Goal: Information Seeking & Learning: Check status

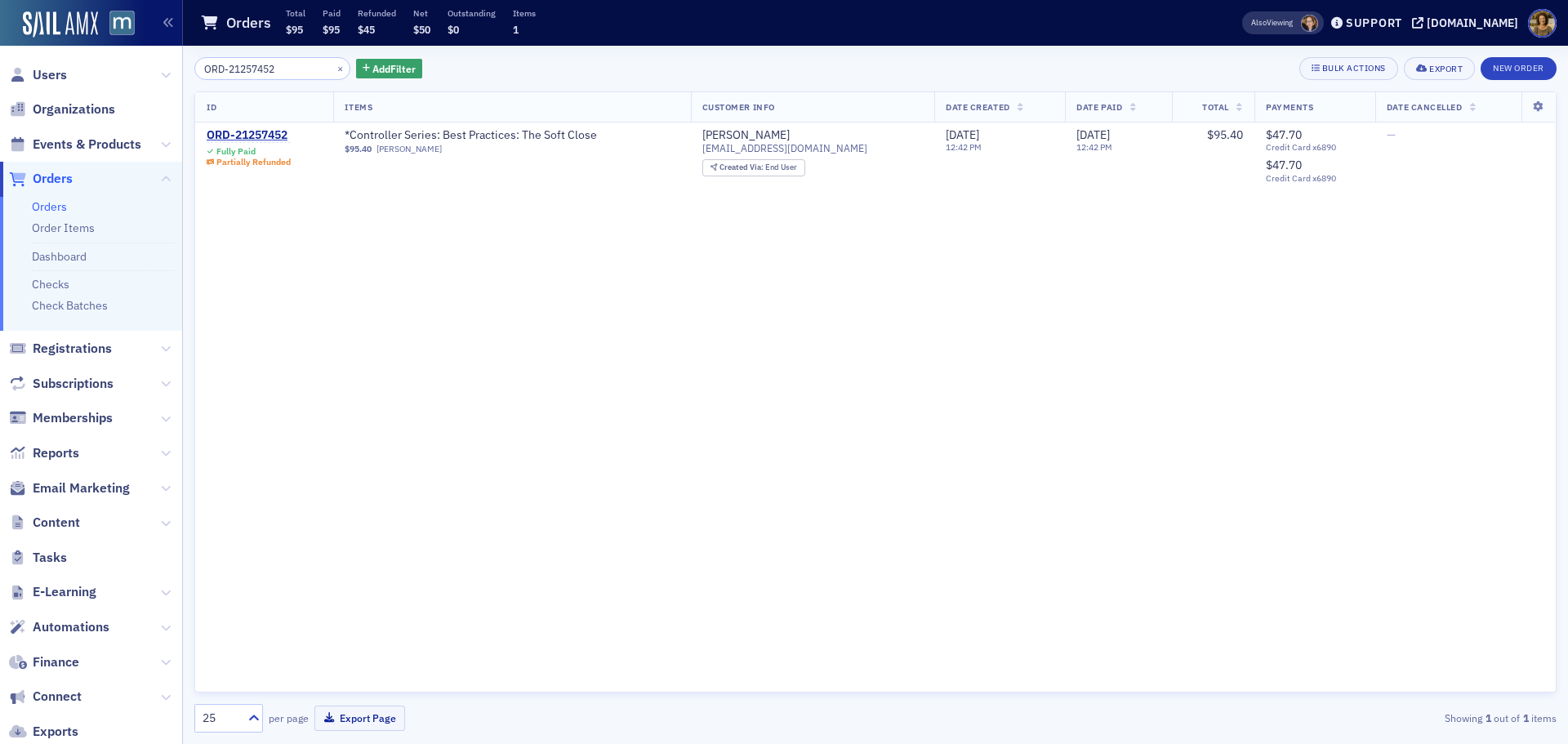
type input "ORD-21257452"
click at [245, 131] on div "ORD-21257452" at bounding box center [248, 135] width 84 height 14
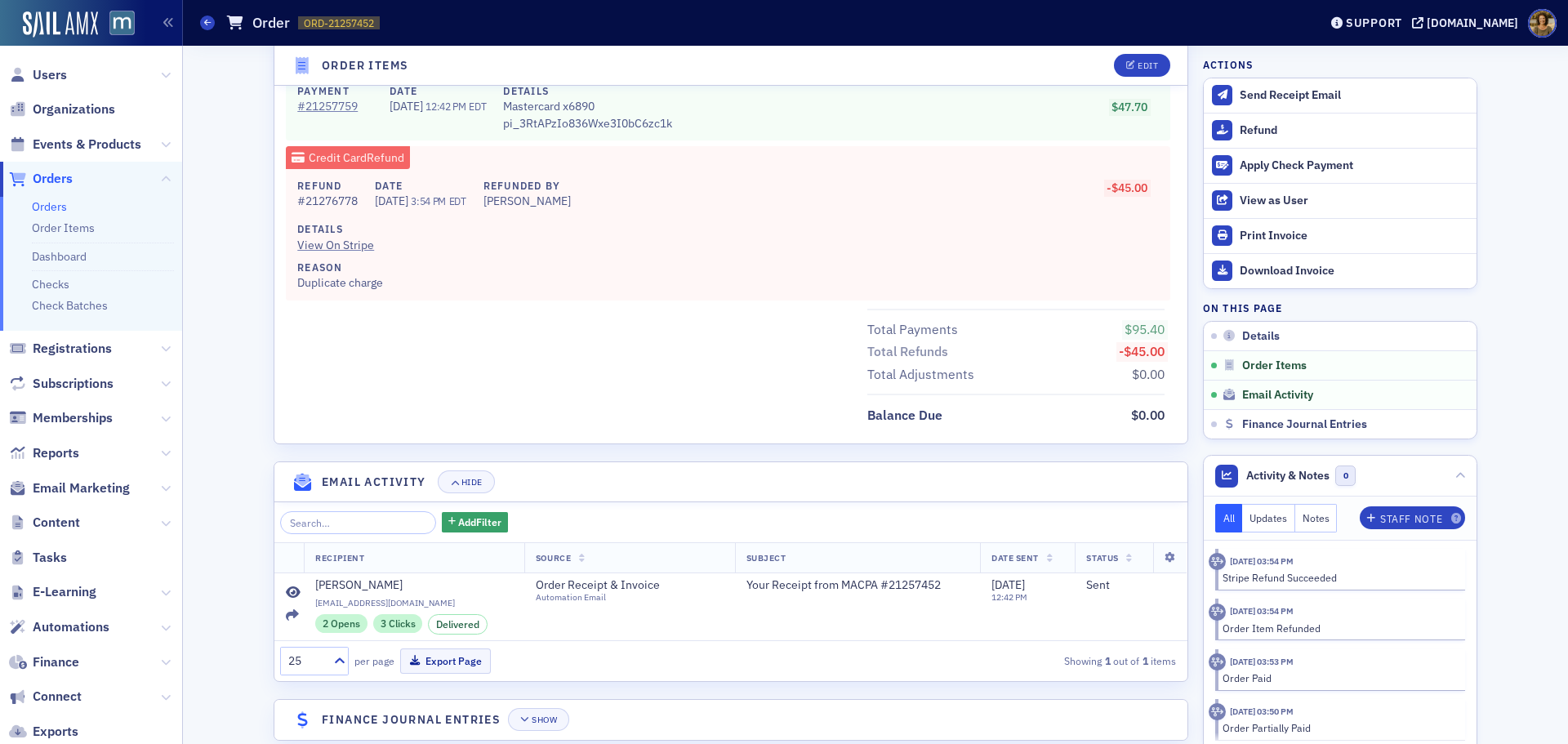
scroll to position [1036, 0]
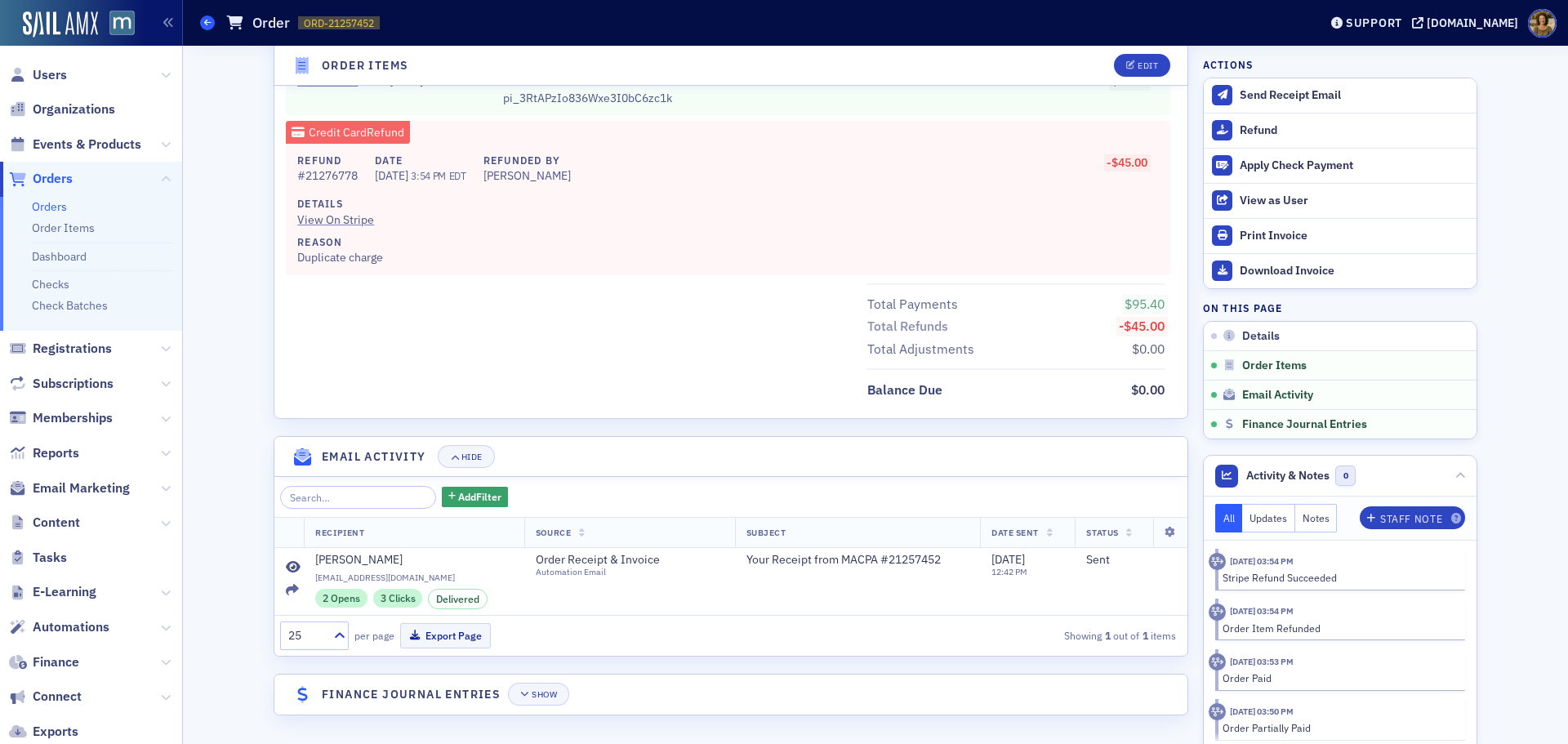
click at [200, 18] on link "Orders" at bounding box center [208, 23] width 14 height 14
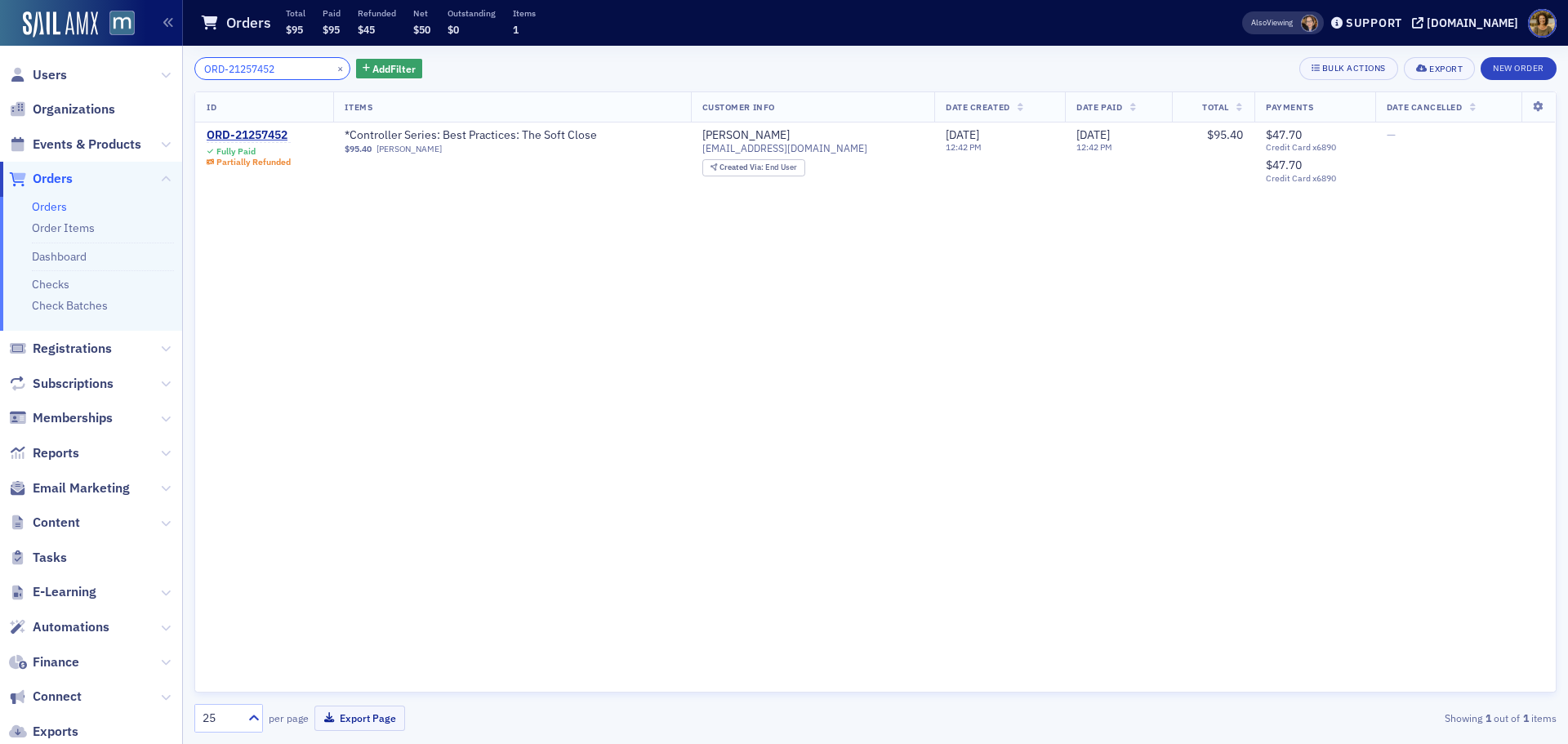
drag, startPoint x: 290, startPoint y: 68, endPoint x: 159, endPoint y: 71, distance: 131.0
click at [159, 71] on div "Users Organizations Events & Products Orders Orders Order Items Dashboard Check…" at bounding box center [784, 372] width 1568 height 744
paste input "0884676"
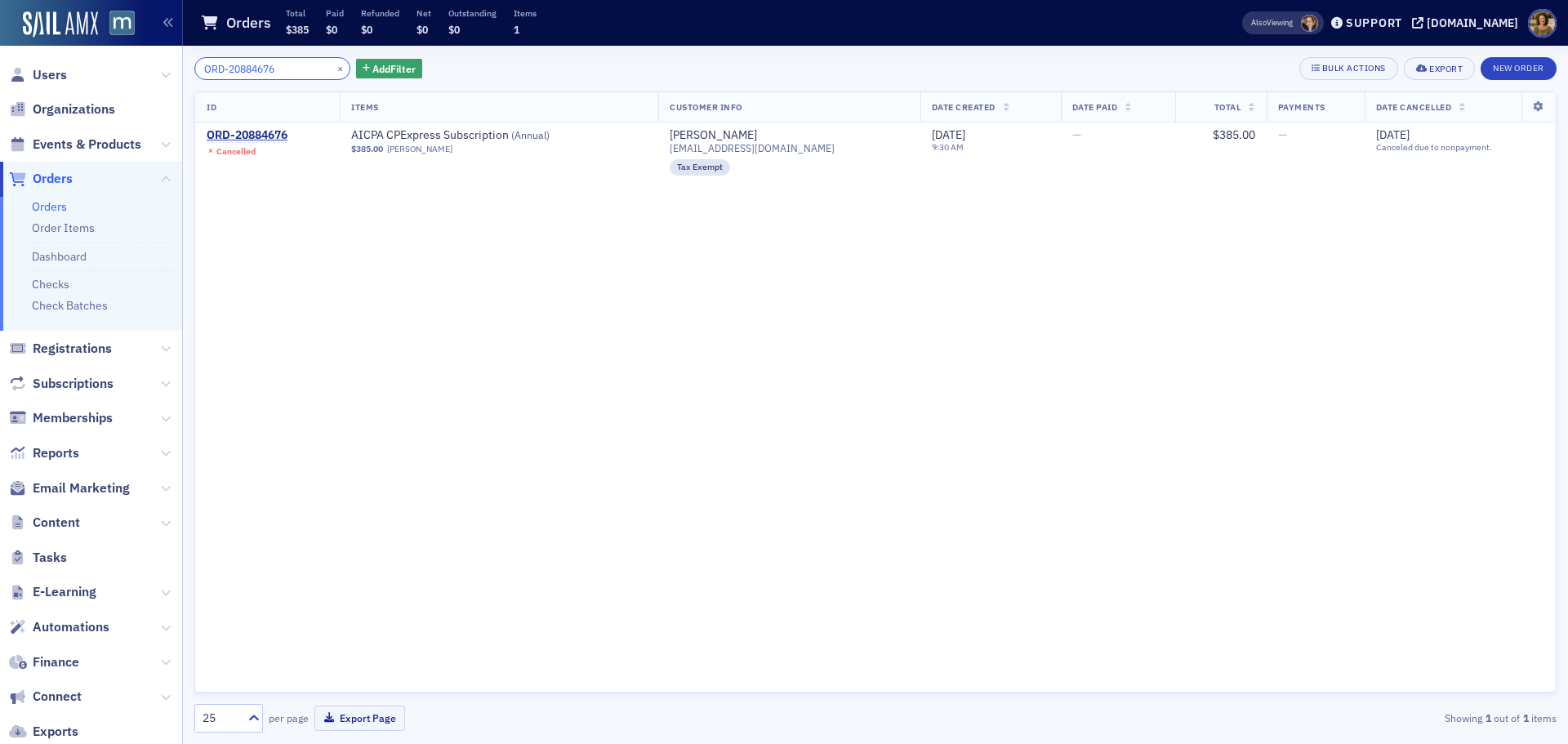
drag, startPoint x: 288, startPoint y: 69, endPoint x: 160, endPoint y: 80, distance: 128.5
click at [160, 80] on div "Users Organizations Events & Products Orders Orders Order Items Dashboard Check…" at bounding box center [784, 372] width 1568 height 744
paste input "94643"
drag, startPoint x: 298, startPoint y: 69, endPoint x: 147, endPoint y: 77, distance: 151.2
click at [147, 77] on div "Users Organizations Events & Products Orders Orders Order Items Dashboard Check…" at bounding box center [784, 372] width 1568 height 744
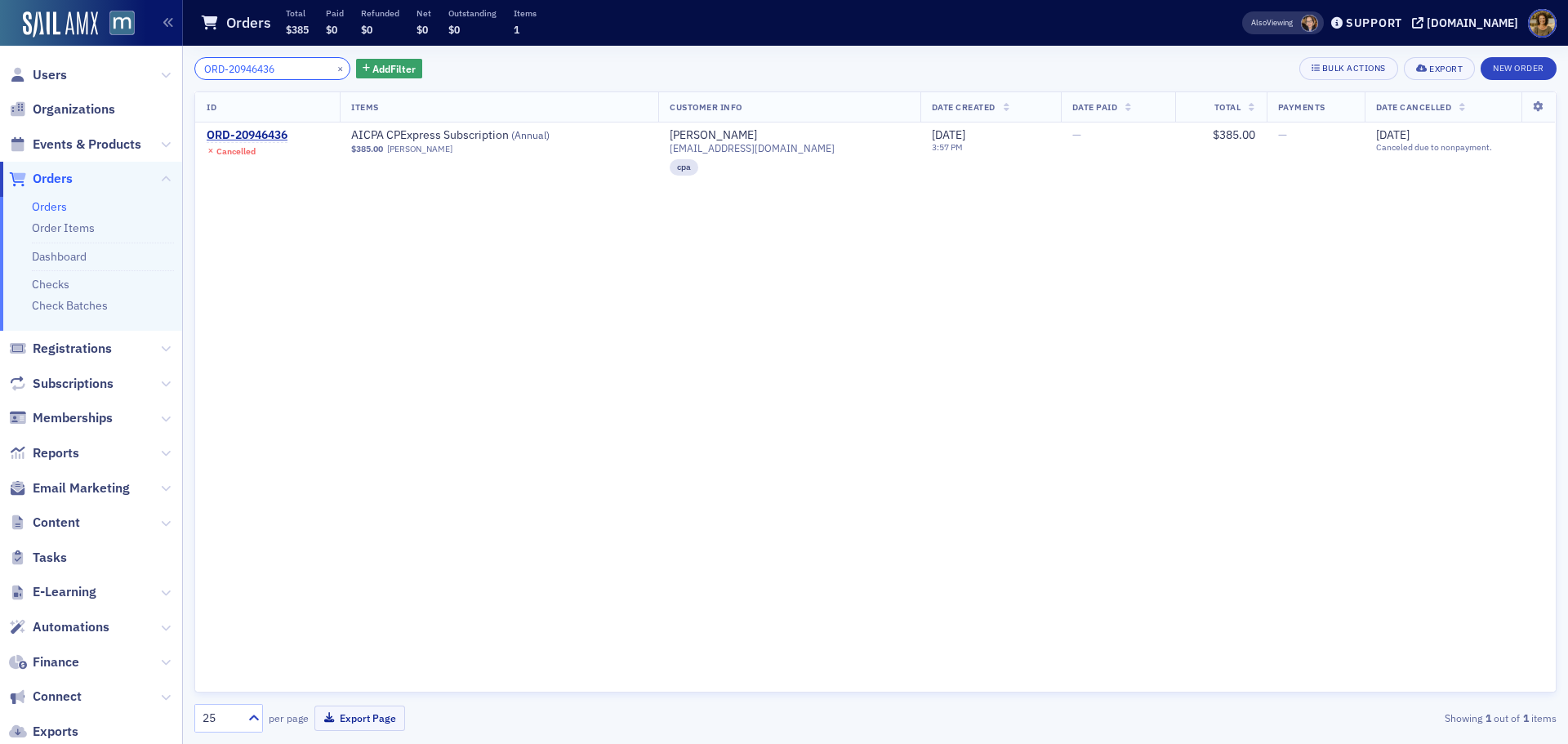
paste input "1142582"
drag, startPoint x: 281, startPoint y: 67, endPoint x: 172, endPoint y: 71, distance: 109.1
click at [172, 71] on div "Users Organizations Events & Products Orders Orders Order Items Dashboard Check…" at bounding box center [784, 372] width 1568 height 744
paste input "9177"
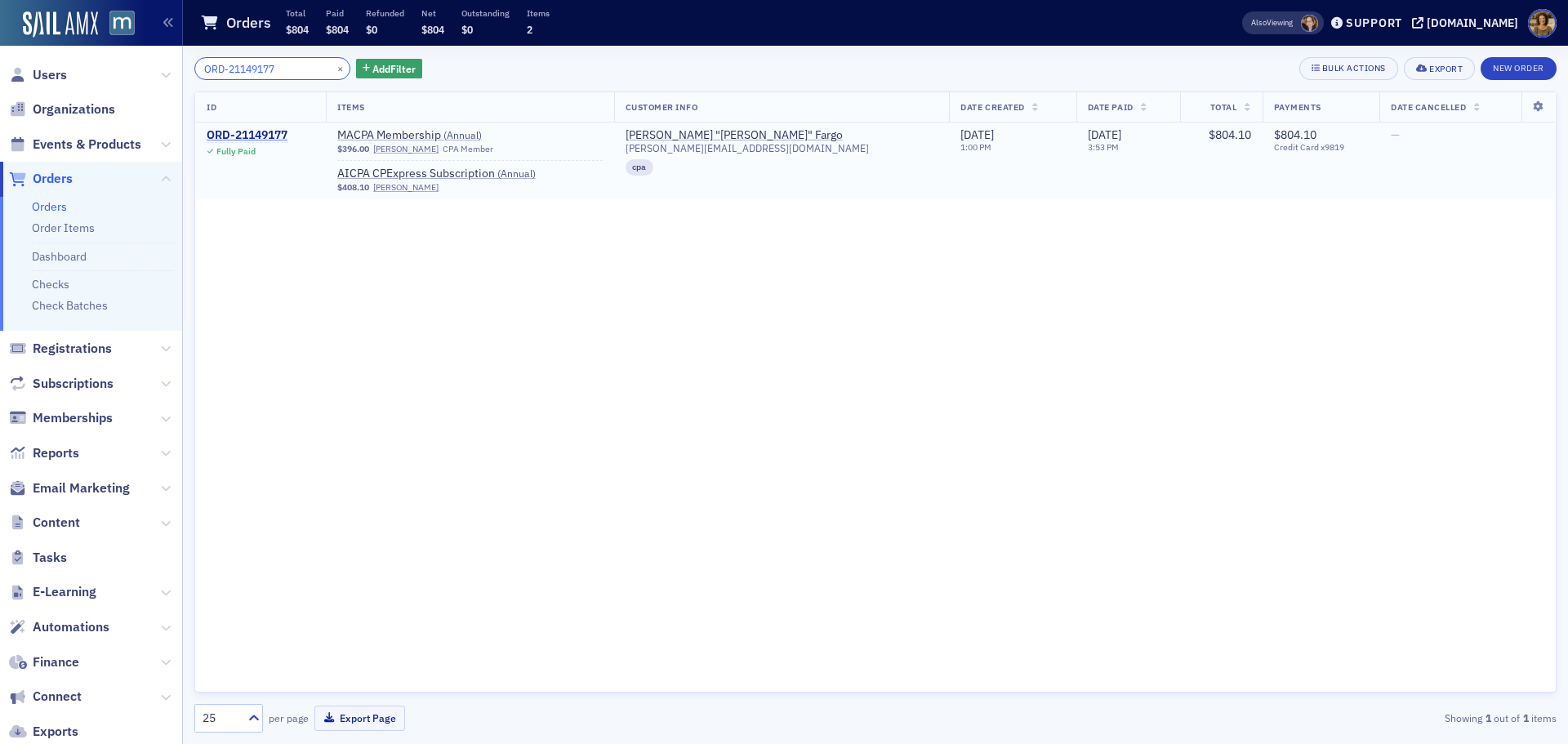
type input "ORD-21149177"
click at [249, 133] on div "ORD-21149177" at bounding box center [247, 135] width 81 height 14
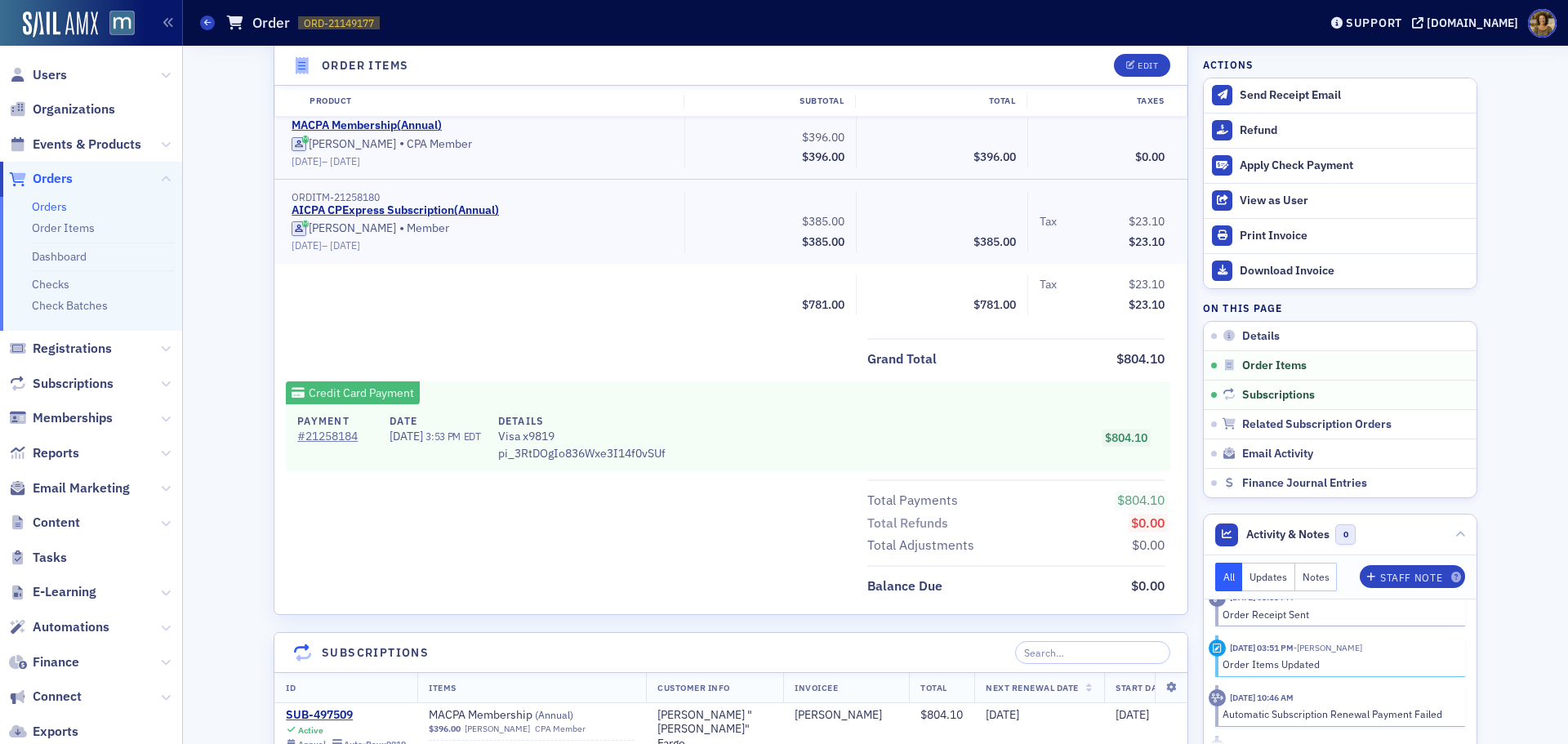
scroll to position [572, 0]
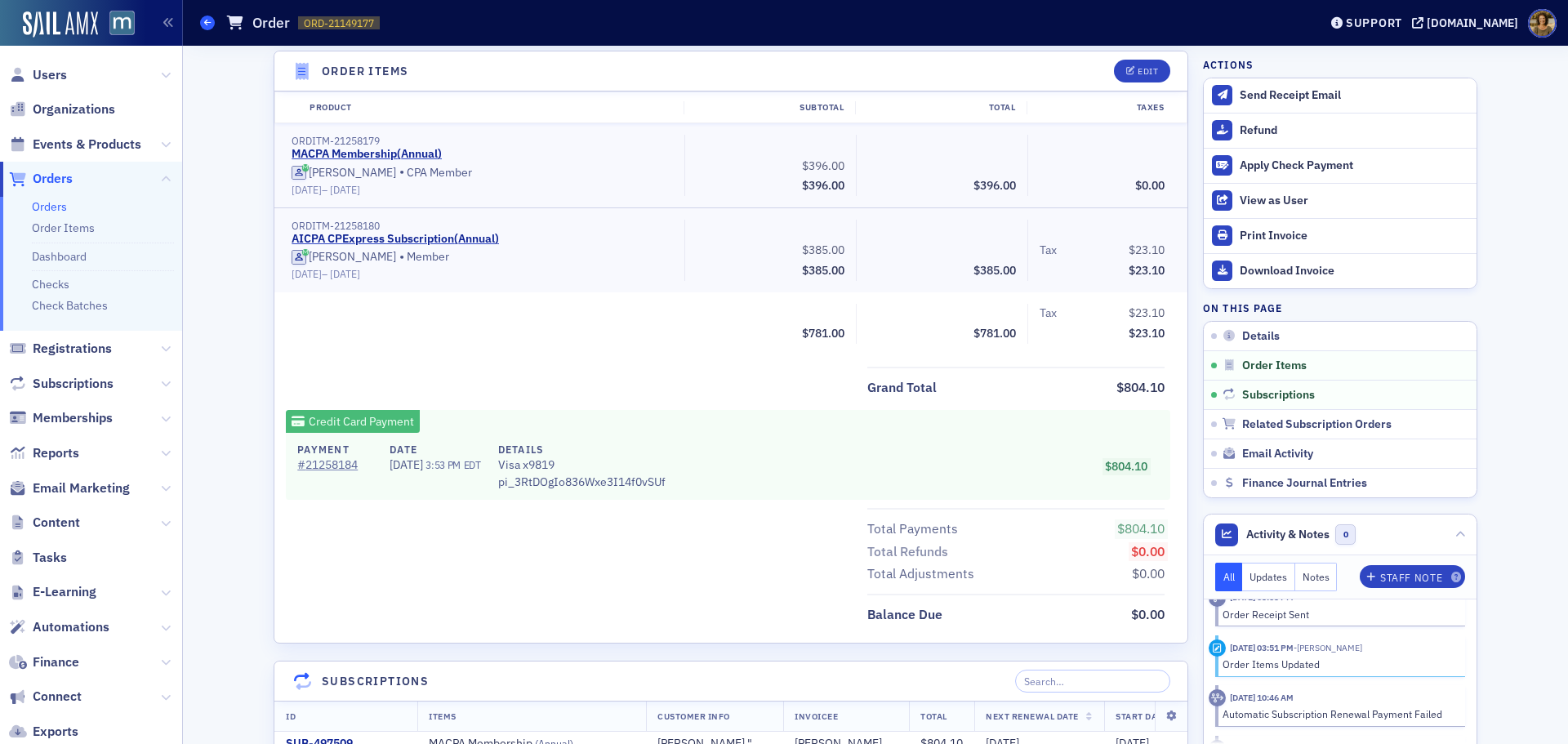
click at [205, 21] on icon at bounding box center [207, 23] width 6 height 7
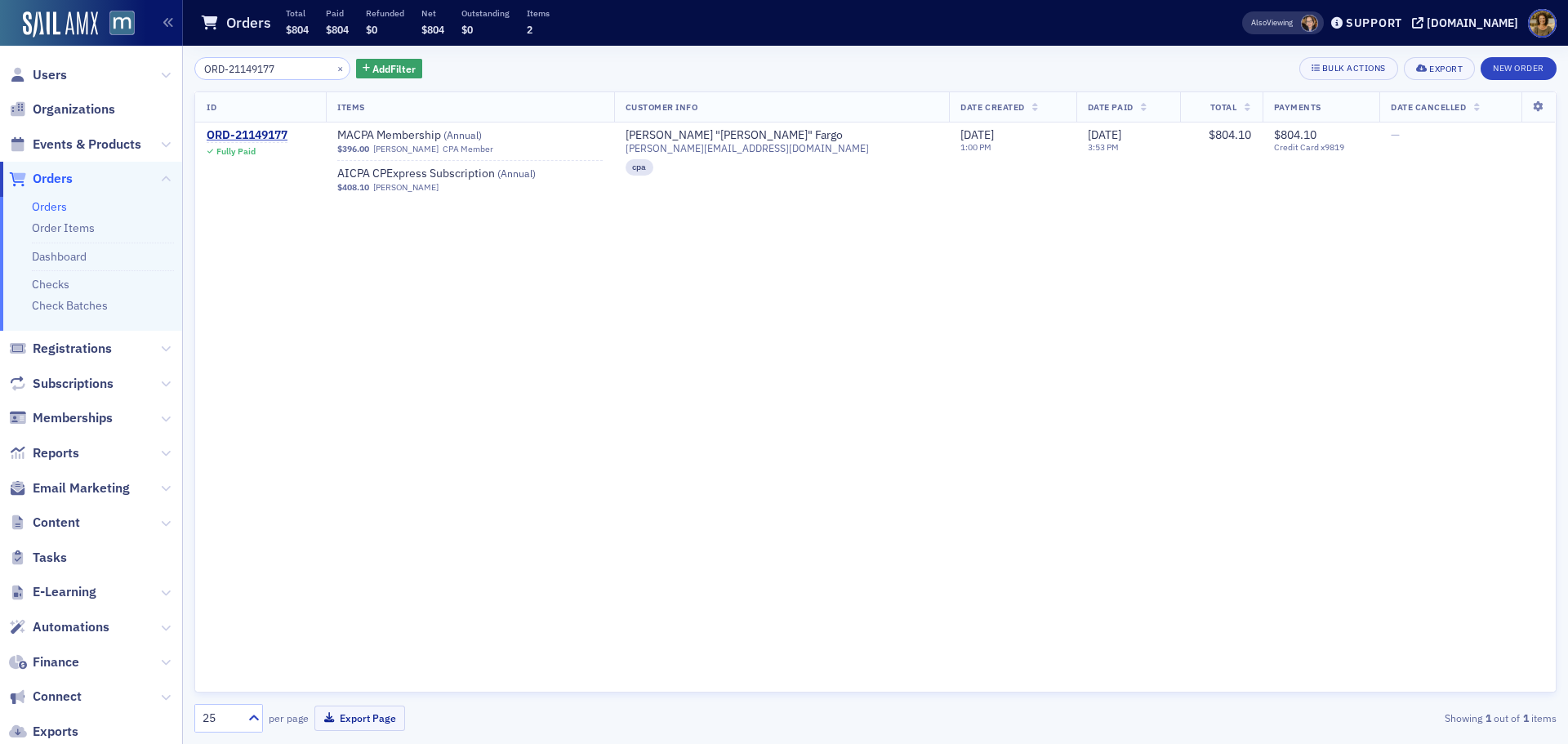
drag, startPoint x: 239, startPoint y: 65, endPoint x: 177, endPoint y: 65, distance: 62.0
click at [177, 65] on div "Users Organizations Events & Products Orders Orders Order Items Dashboard Check…" at bounding box center [784, 372] width 1568 height 744
type input "ORD-21149258"
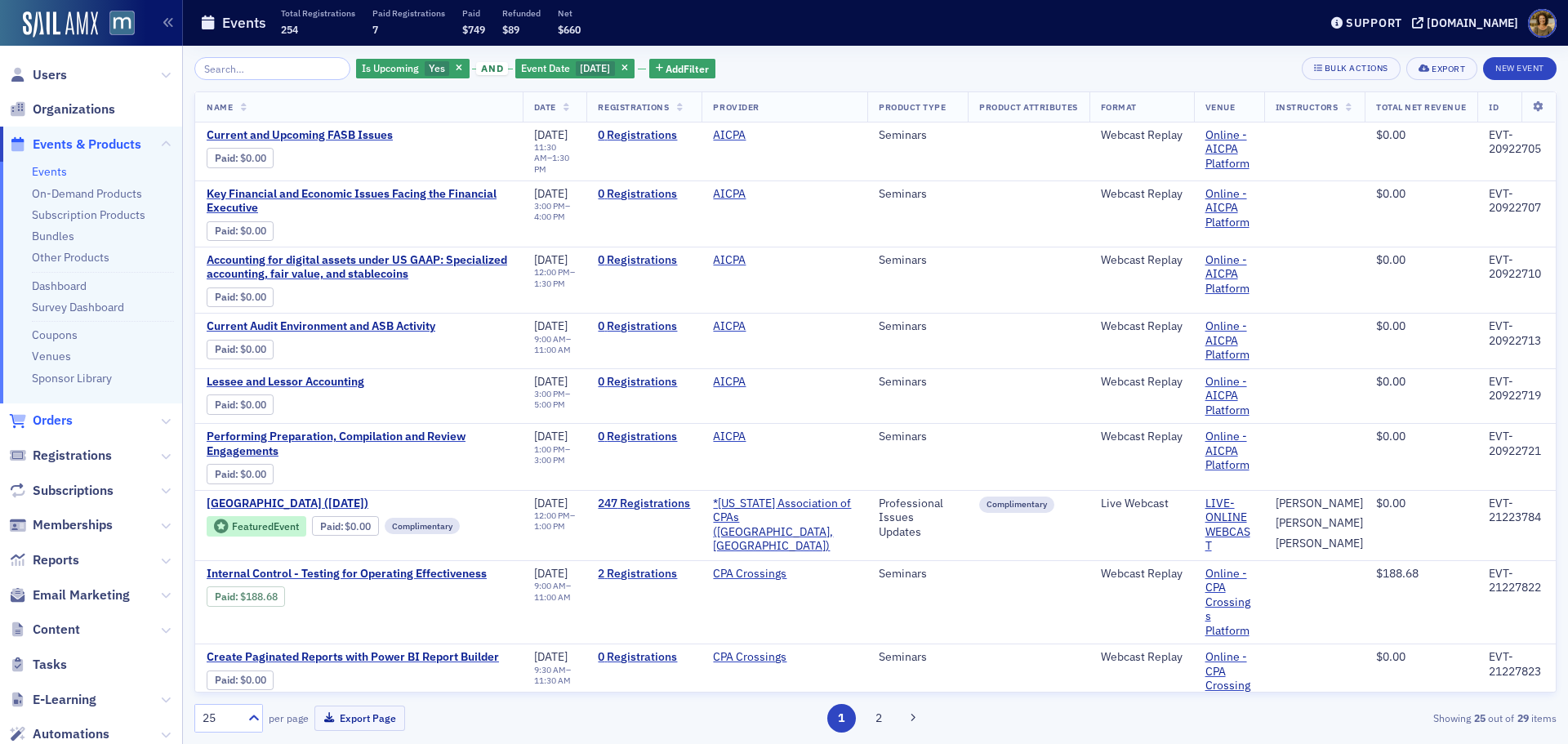
click at [39, 422] on span "Orders" at bounding box center [52, 420] width 40 height 18
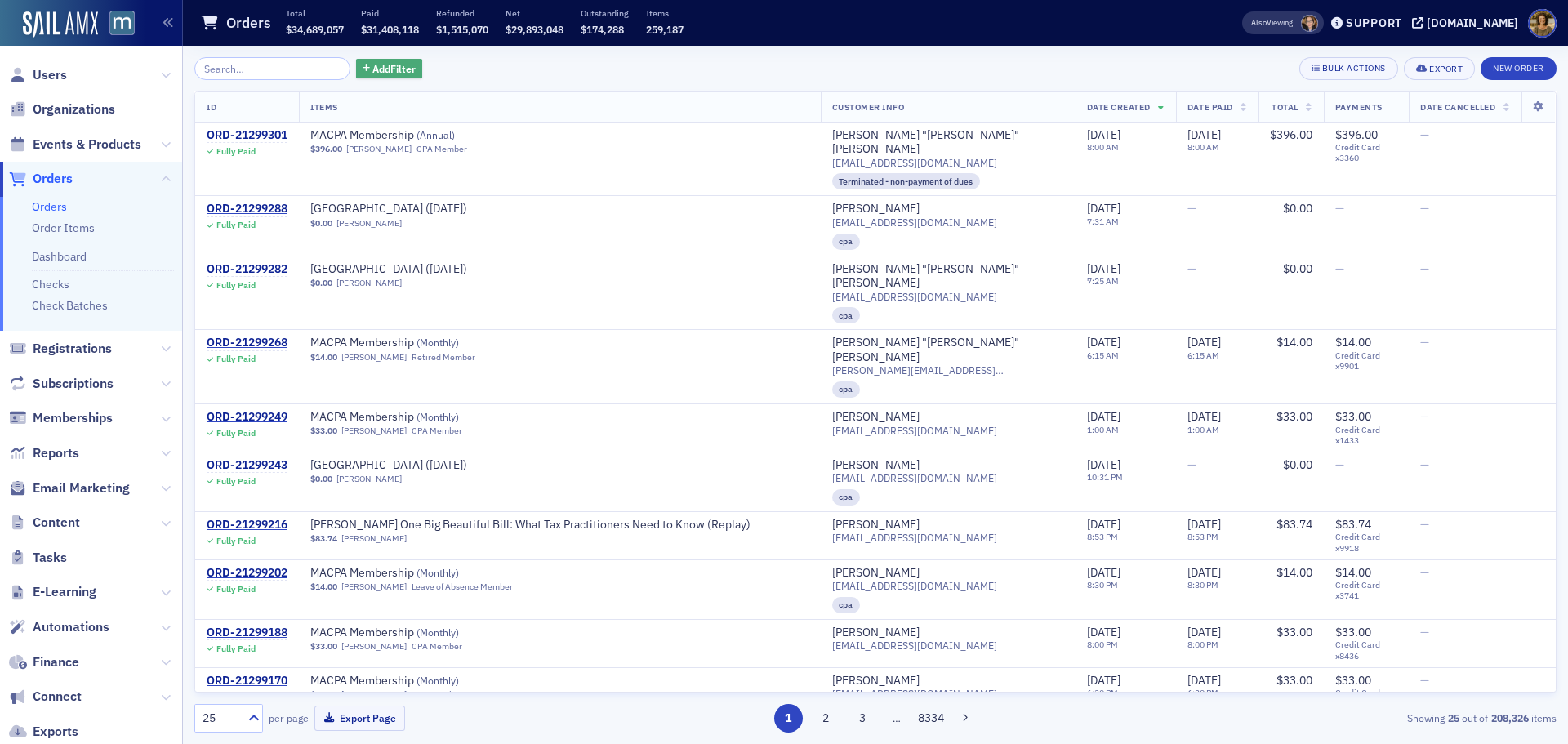
click at [373, 73] on span "Add Filter" at bounding box center [394, 69] width 43 height 14
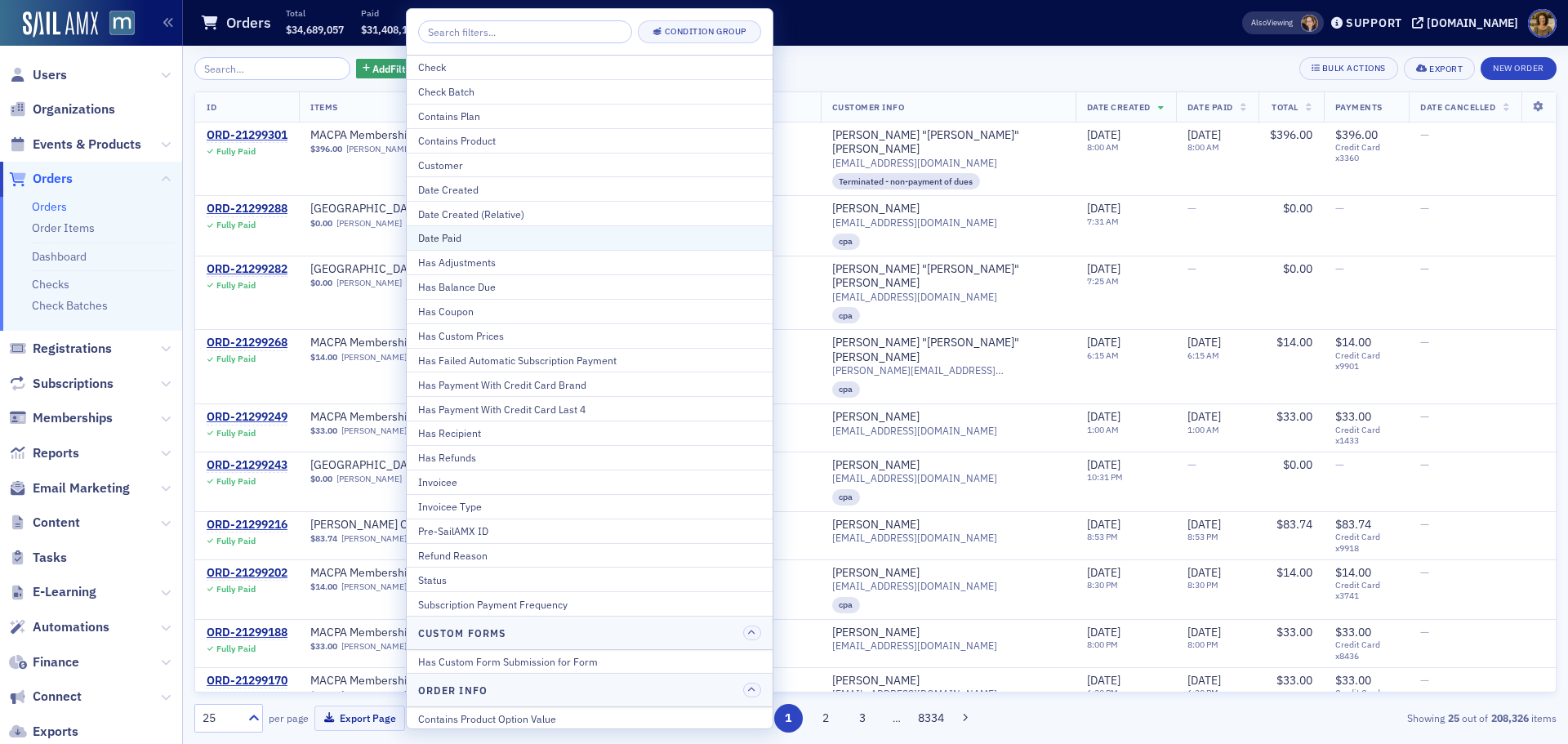
click at [432, 242] on div "Date Paid" at bounding box center [590, 237] width 343 height 14
select select "8"
select select "2025"
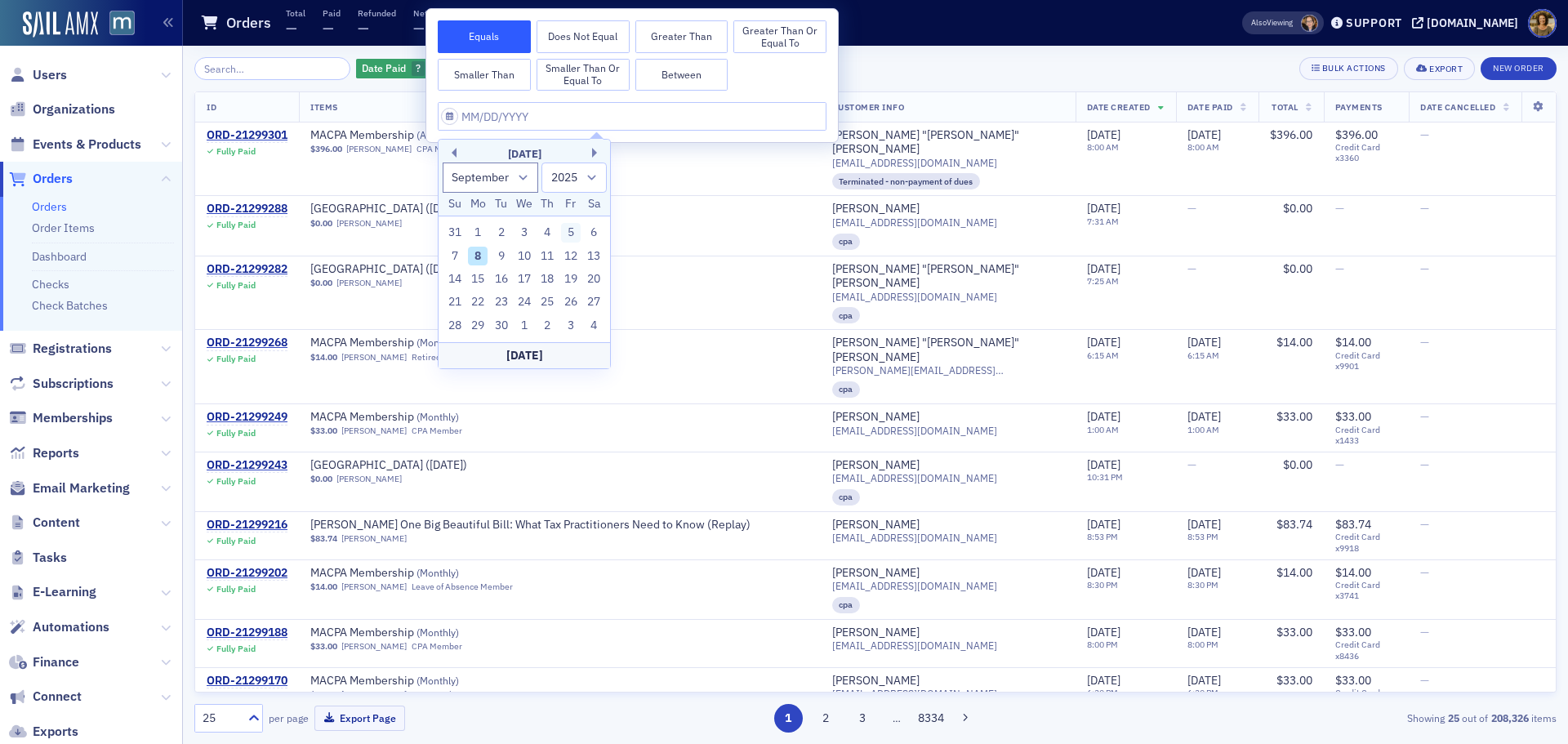
click at [564, 234] on div "5" at bounding box center [571, 233] width 20 height 20
type input "[DATE]"
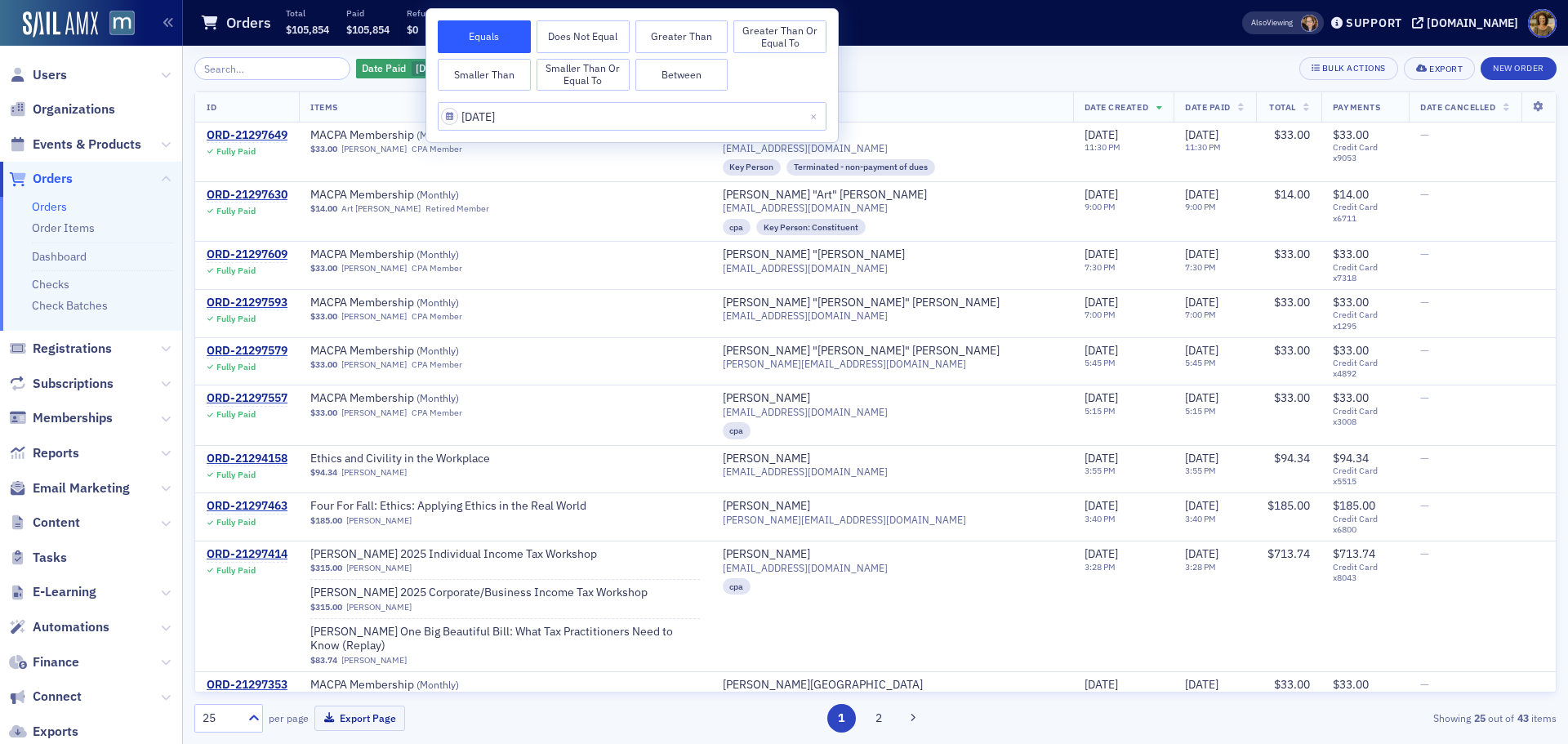
click at [1269, 102] on span "Total" at bounding box center [1283, 106] width 27 height 12
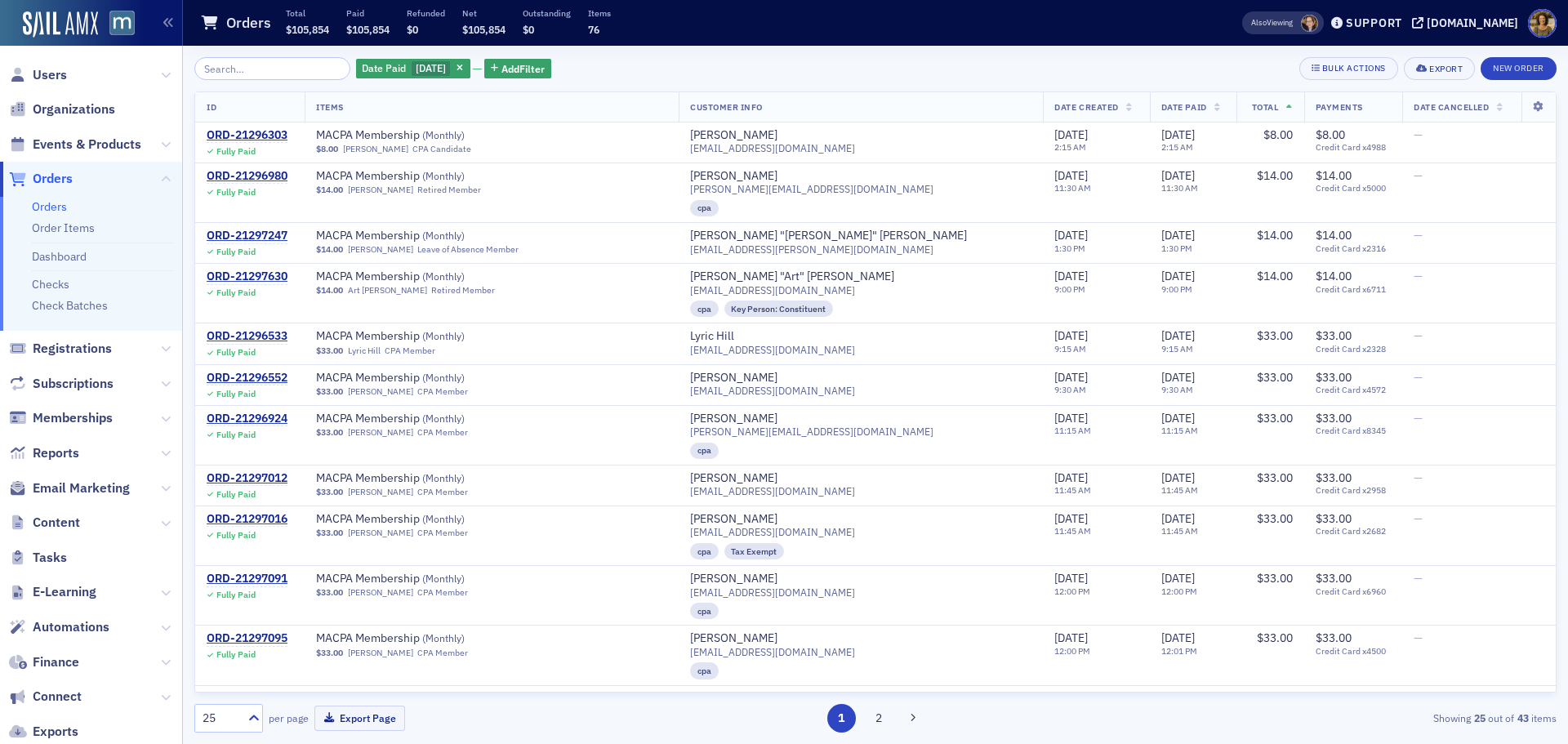
click at [219, 715] on div "25" at bounding box center [221, 718] width 36 height 17
drag, startPoint x: 219, startPoint y: 675, endPoint x: 629, endPoint y: 444, distance: 470.6
click at [220, 674] on span "500" at bounding box center [215, 677] width 20 height 17
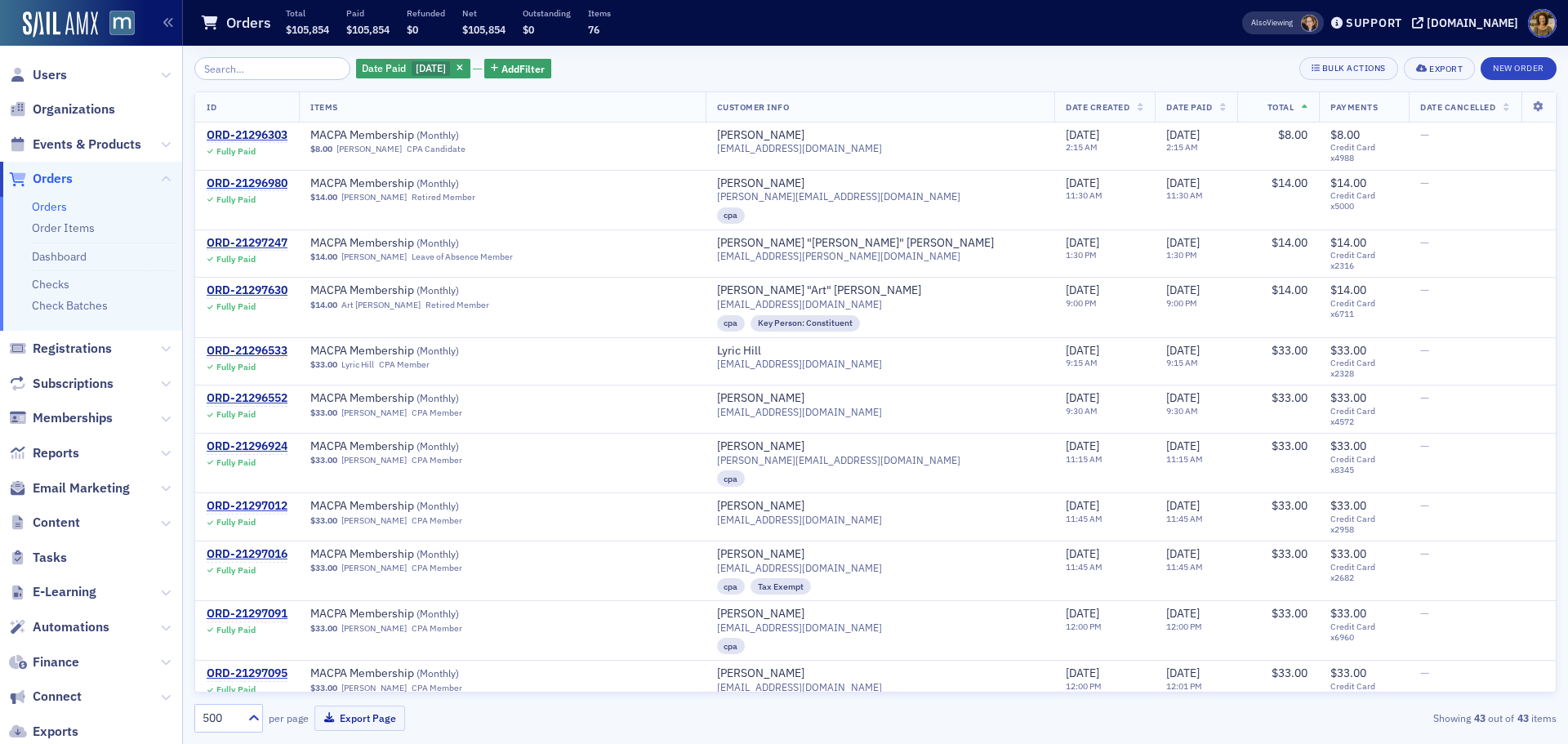
click at [1244, 106] on th "Total" at bounding box center [1278, 106] width 82 height 30
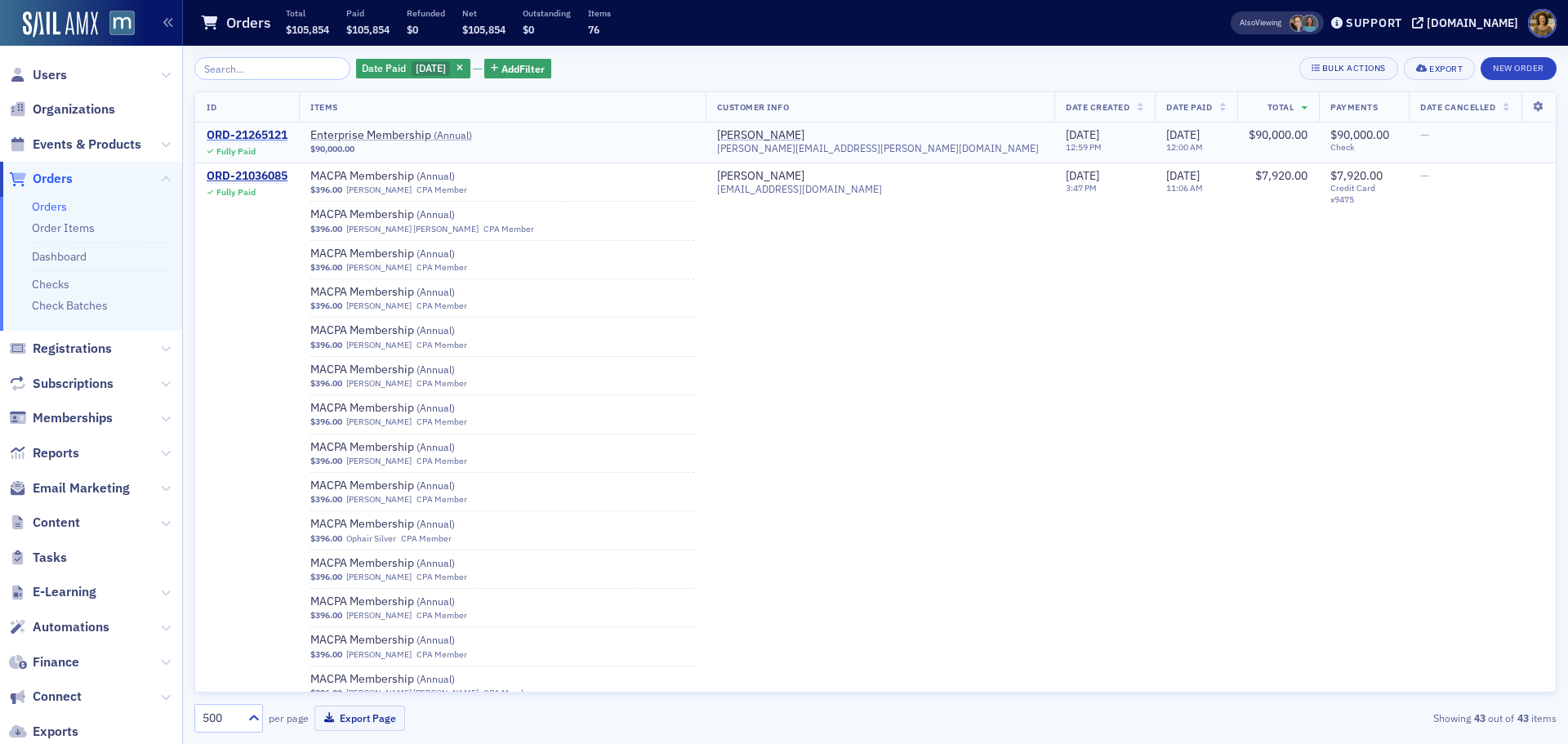
click at [254, 133] on div "ORD-21265121" at bounding box center [247, 135] width 81 height 14
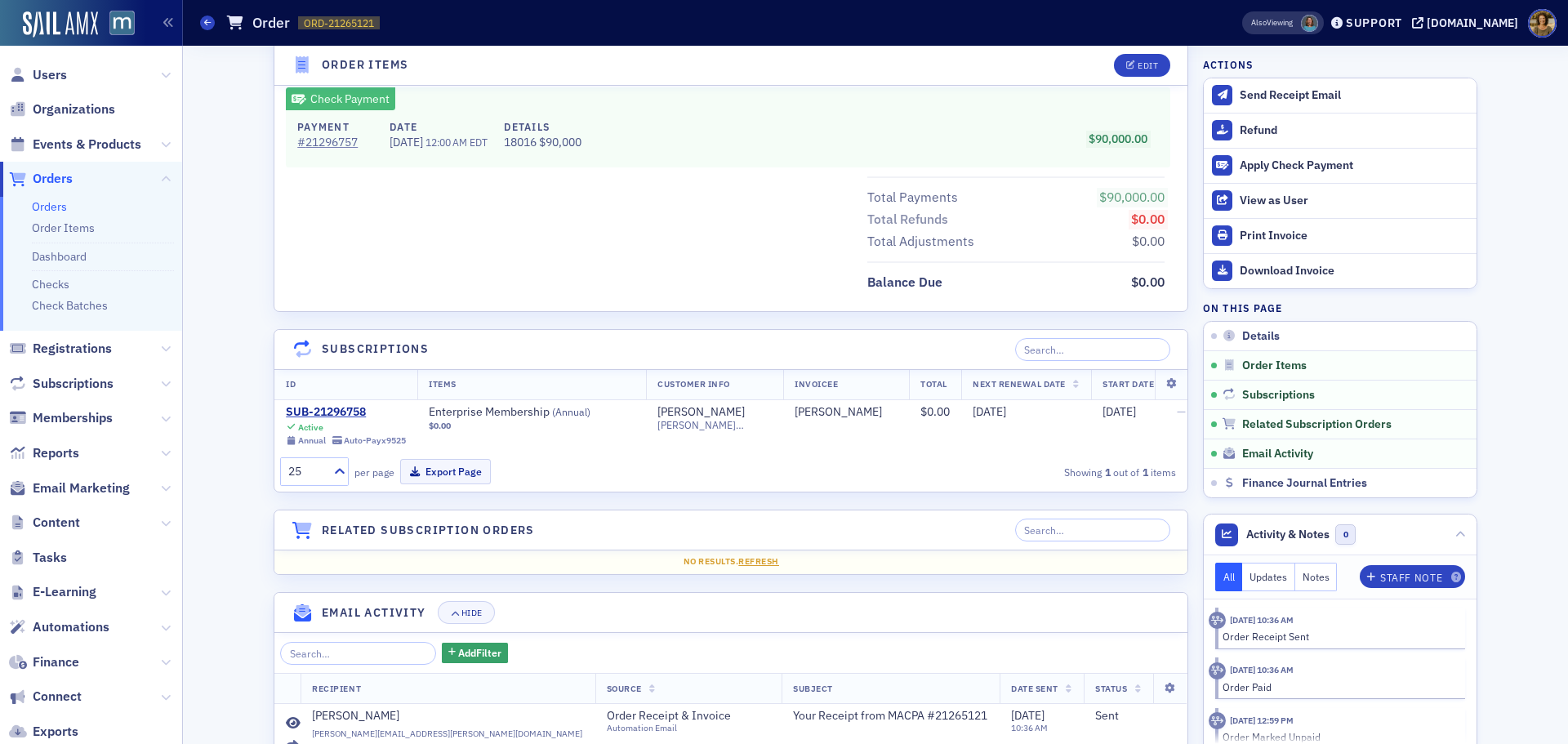
scroll to position [816, 0]
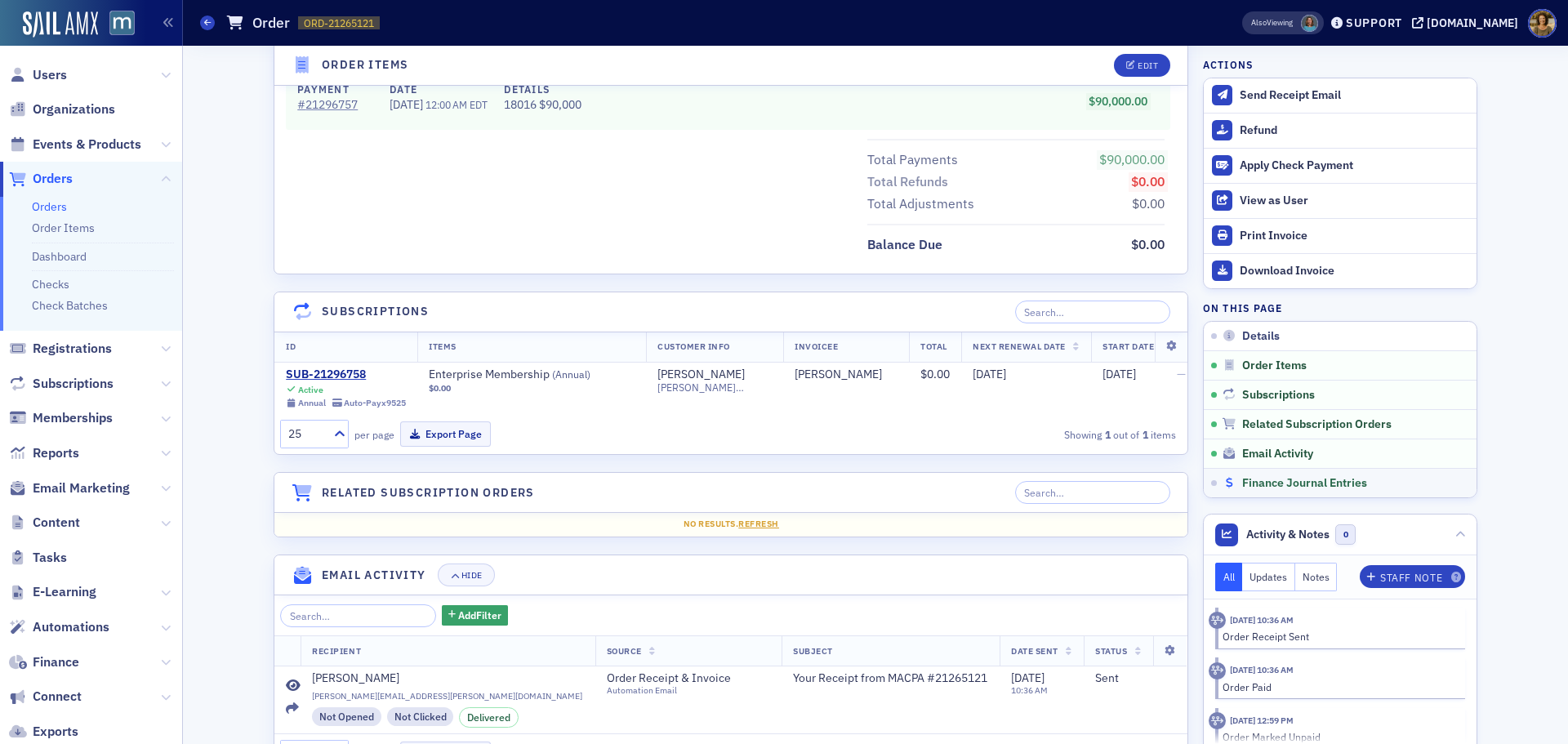
click at [1242, 487] on span "Finance Journal Entries" at bounding box center [1305, 483] width 125 height 14
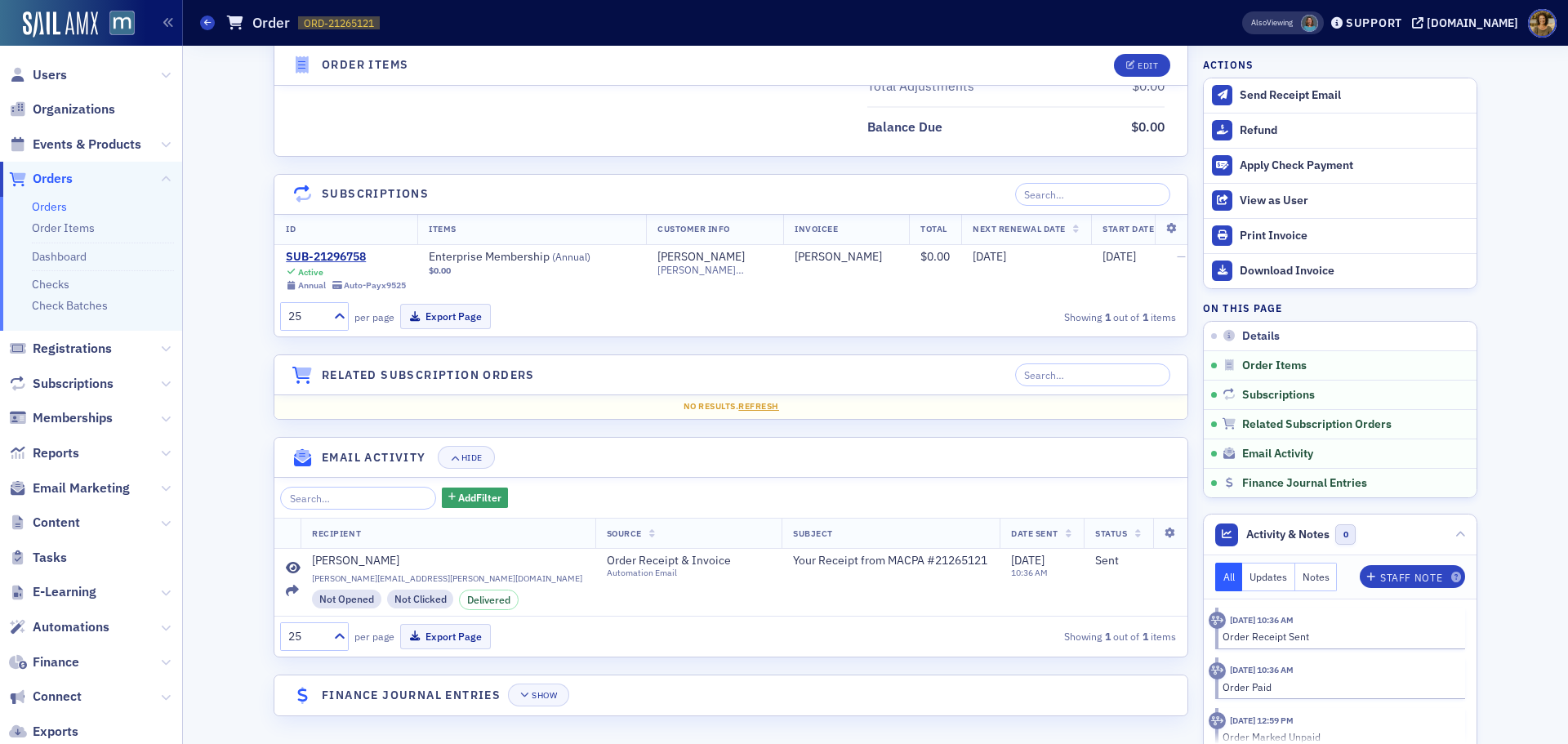
scroll to position [947, 0]
drag, startPoint x: 516, startPoint y: 696, endPoint x: 567, endPoint y: 648, distance: 70.0
click at [521, 696] on icon "button" at bounding box center [525, 694] width 10 height 9
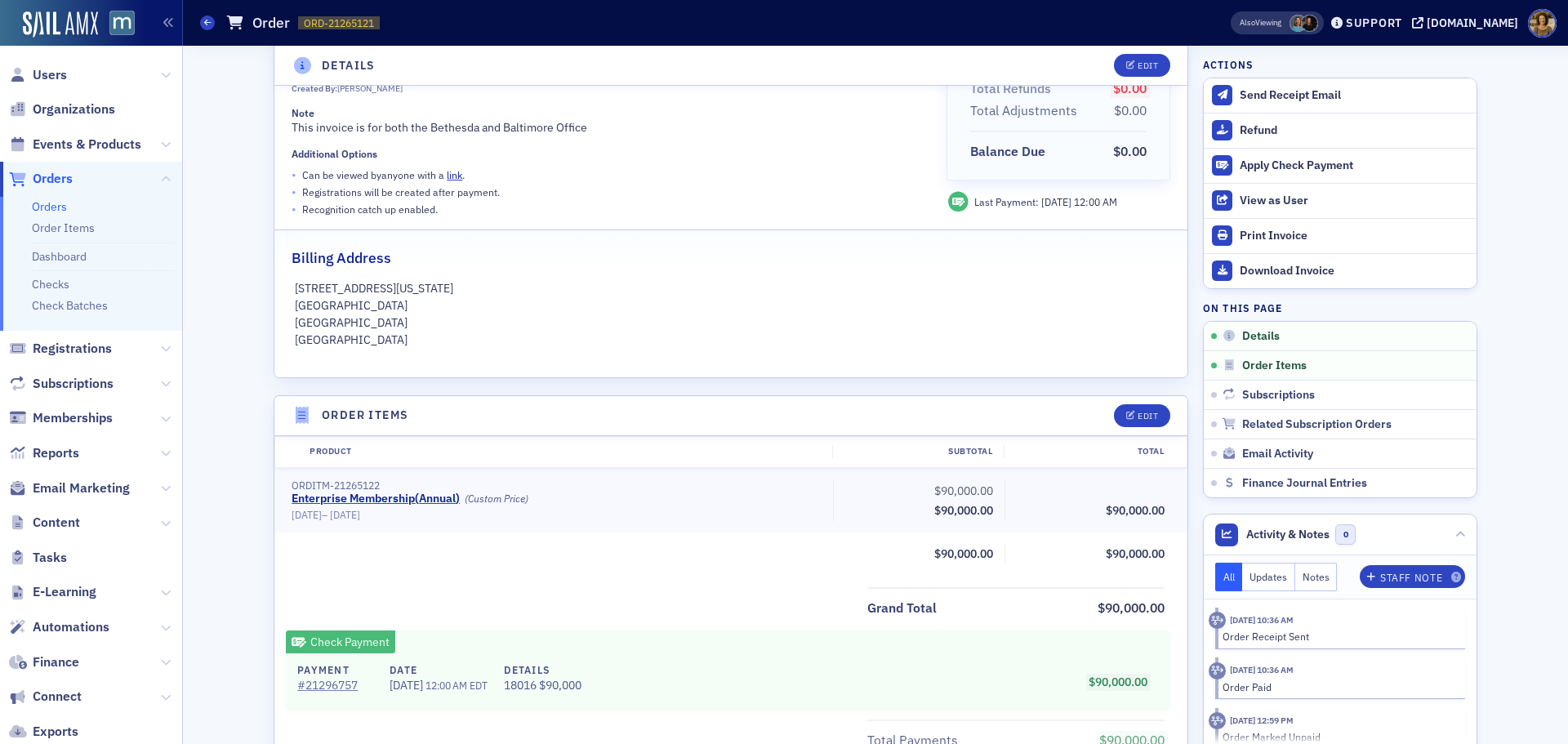
scroll to position [326, 0]
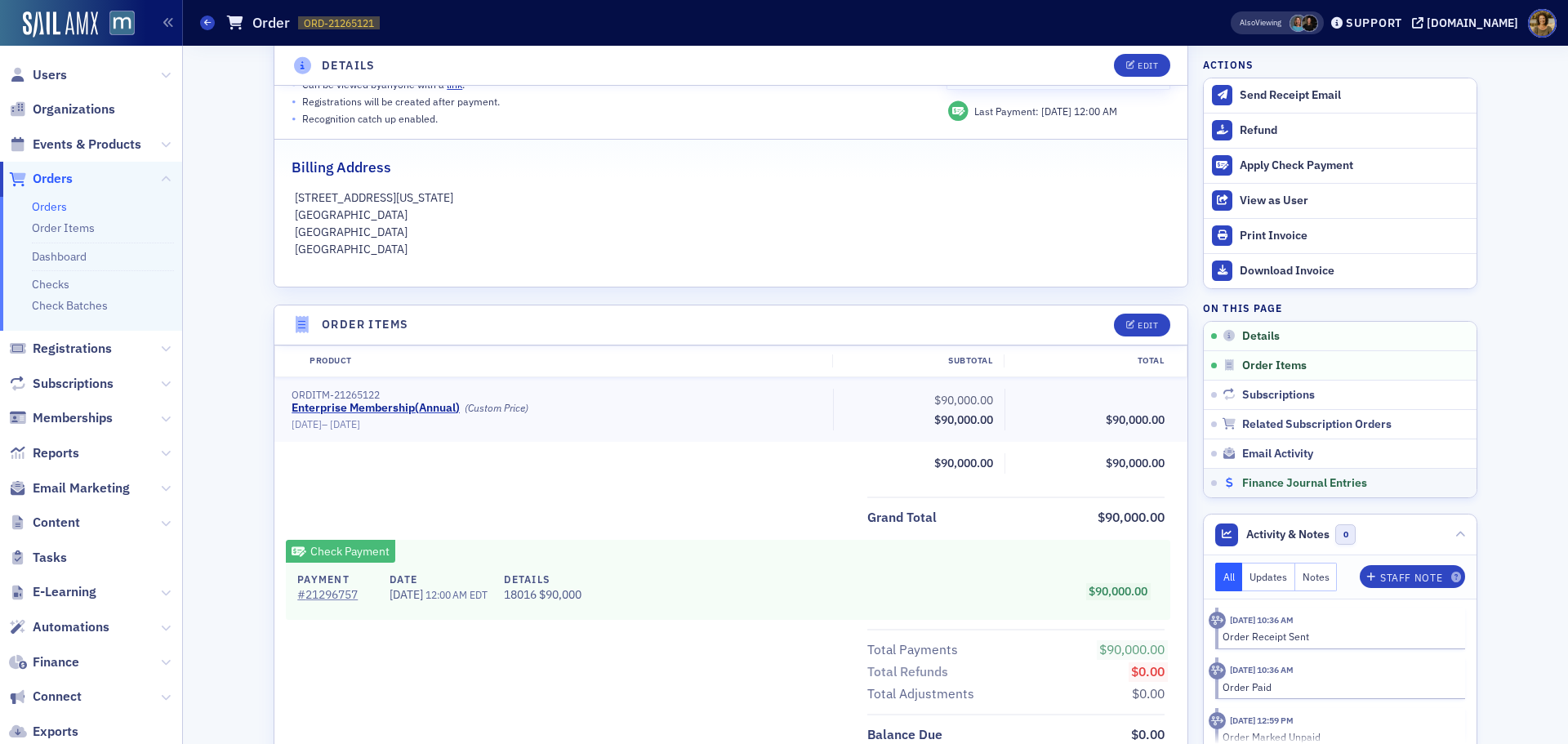
click at [1259, 479] on span "Finance Journal Entries" at bounding box center [1305, 483] width 125 height 14
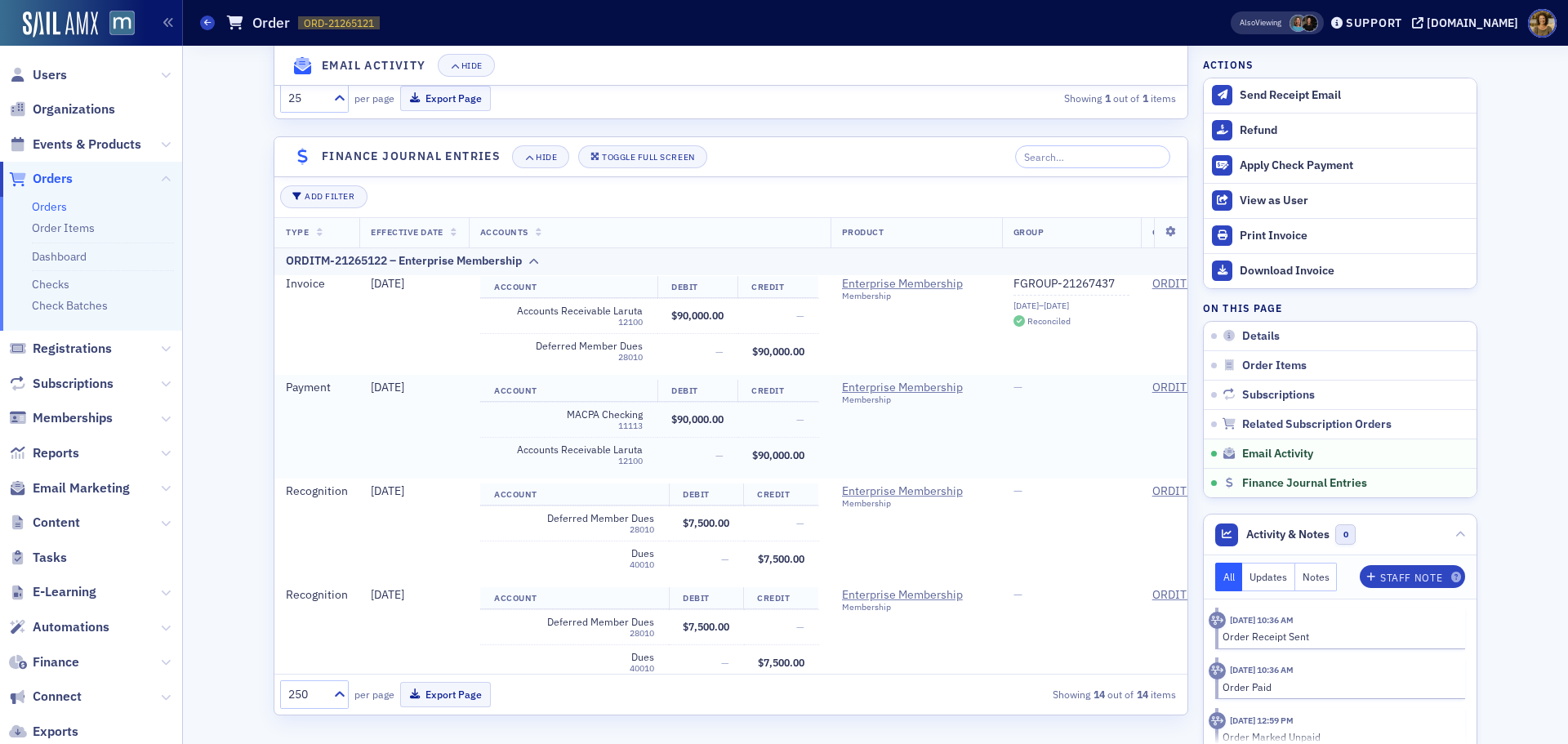
scroll to position [0, 0]
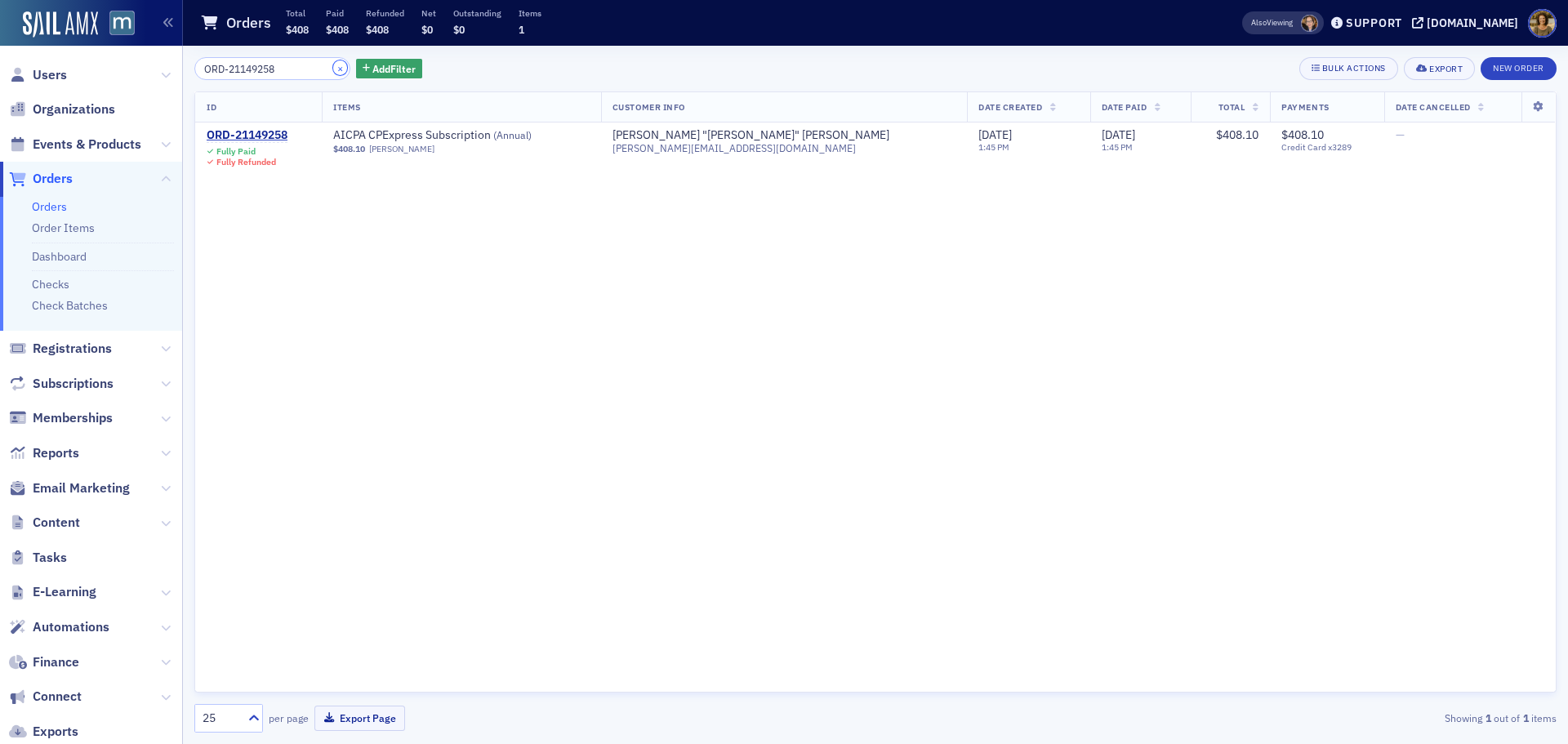
click at [333, 67] on button "×" at bounding box center [340, 68] width 14 height 14
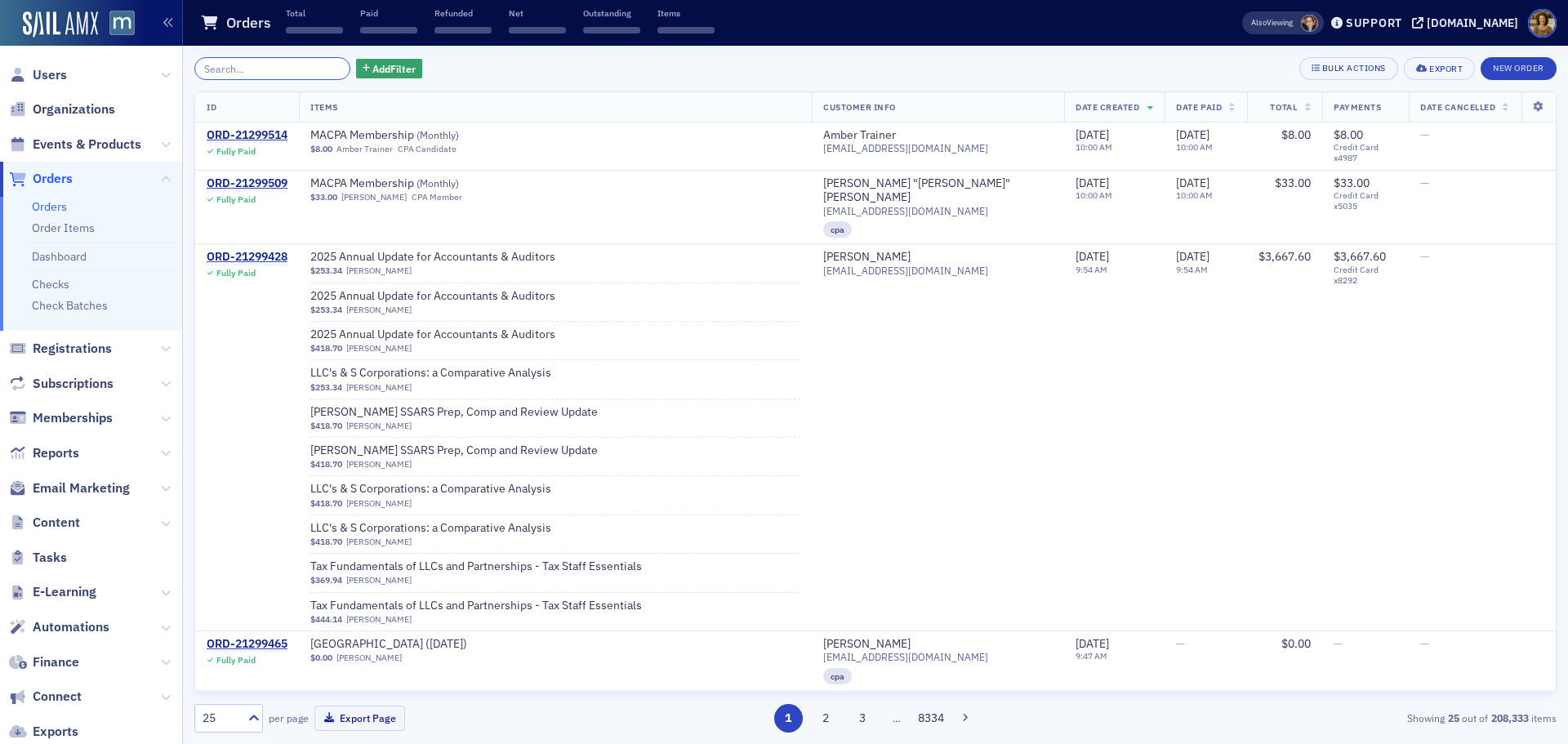
click at [274, 70] on input "search" at bounding box center [272, 68] width 156 height 23
paste input "ORD-21275324"
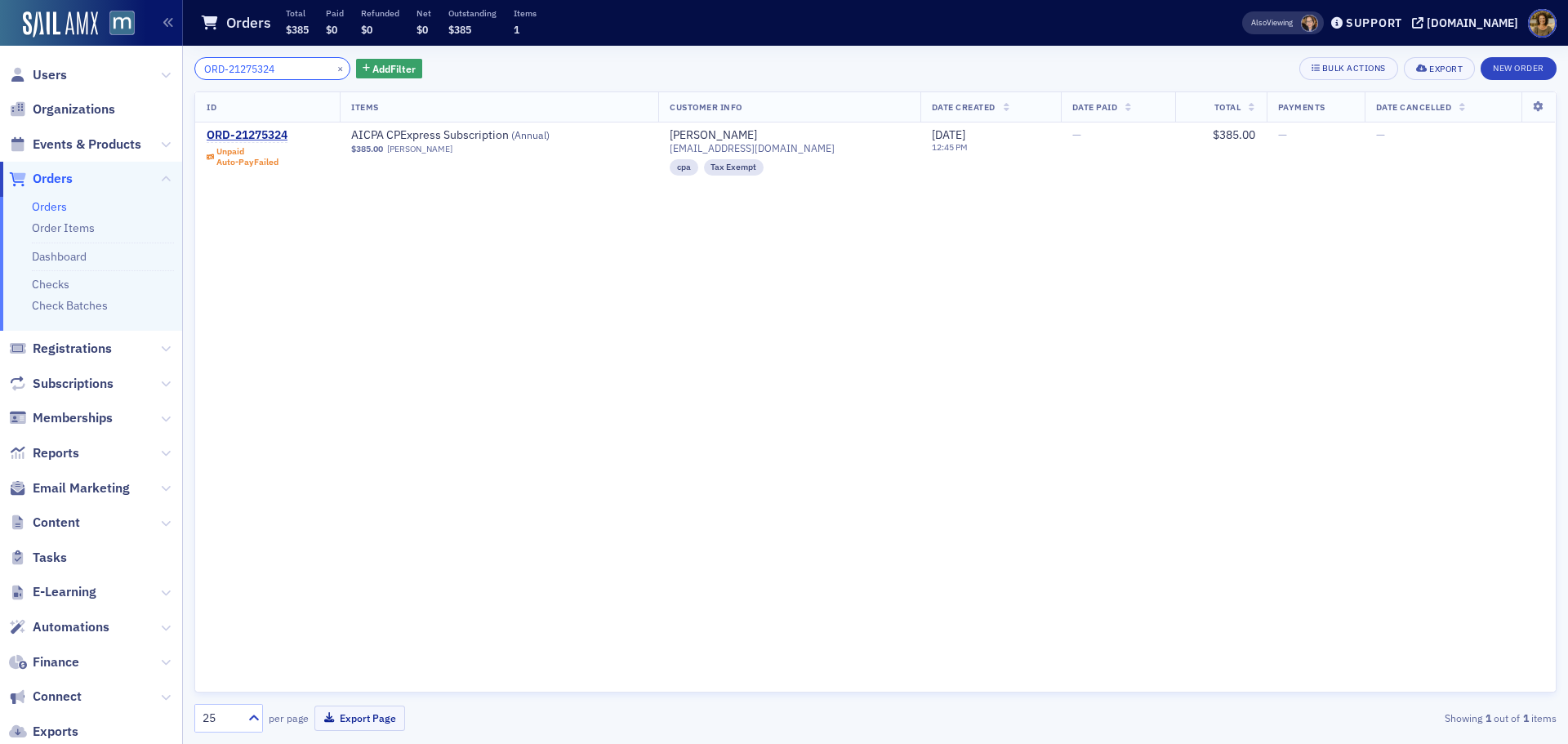
type input "ORD-21275324"
click at [333, 74] on button "×" at bounding box center [340, 68] width 14 height 14
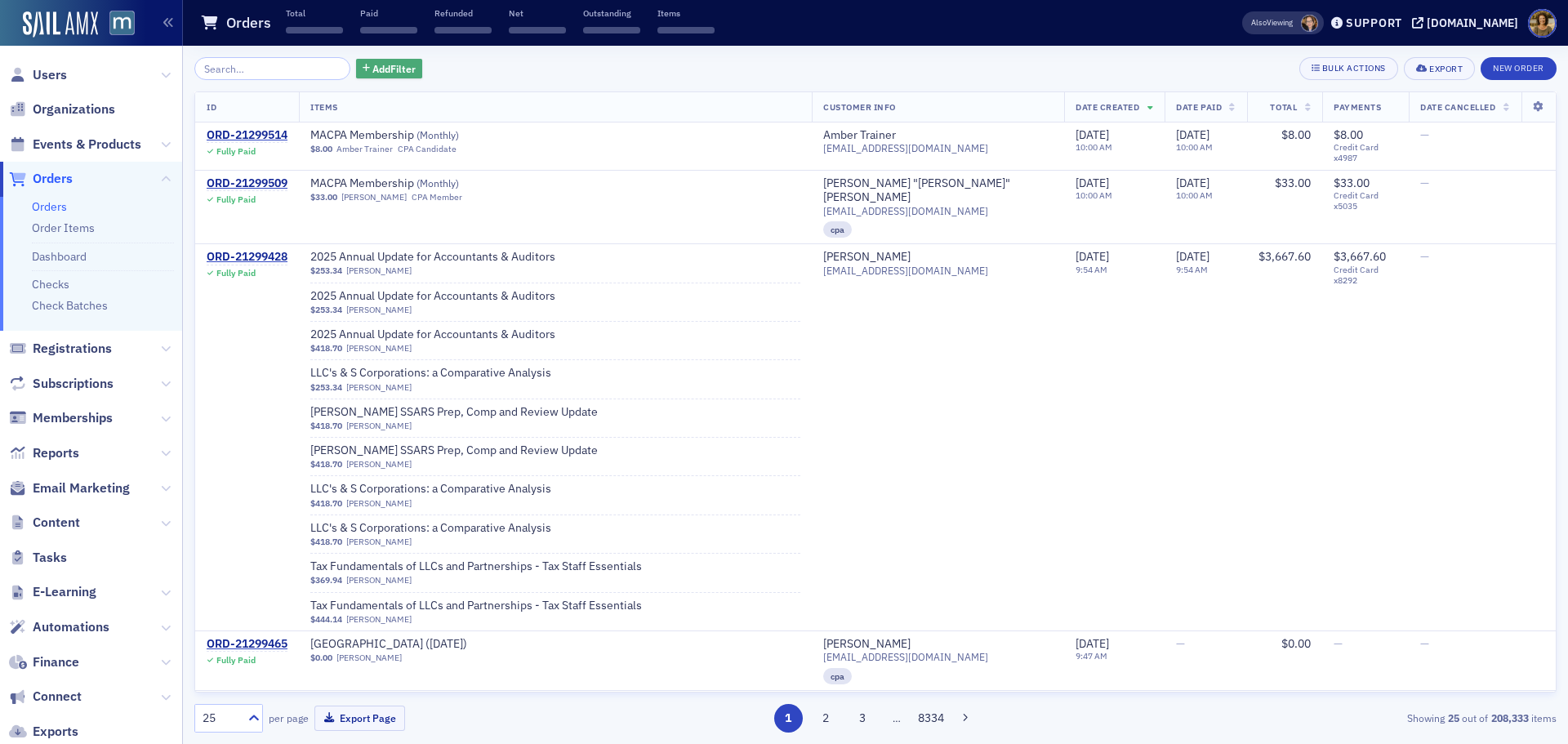
click at [373, 72] on span "Add Filter" at bounding box center [394, 69] width 43 height 14
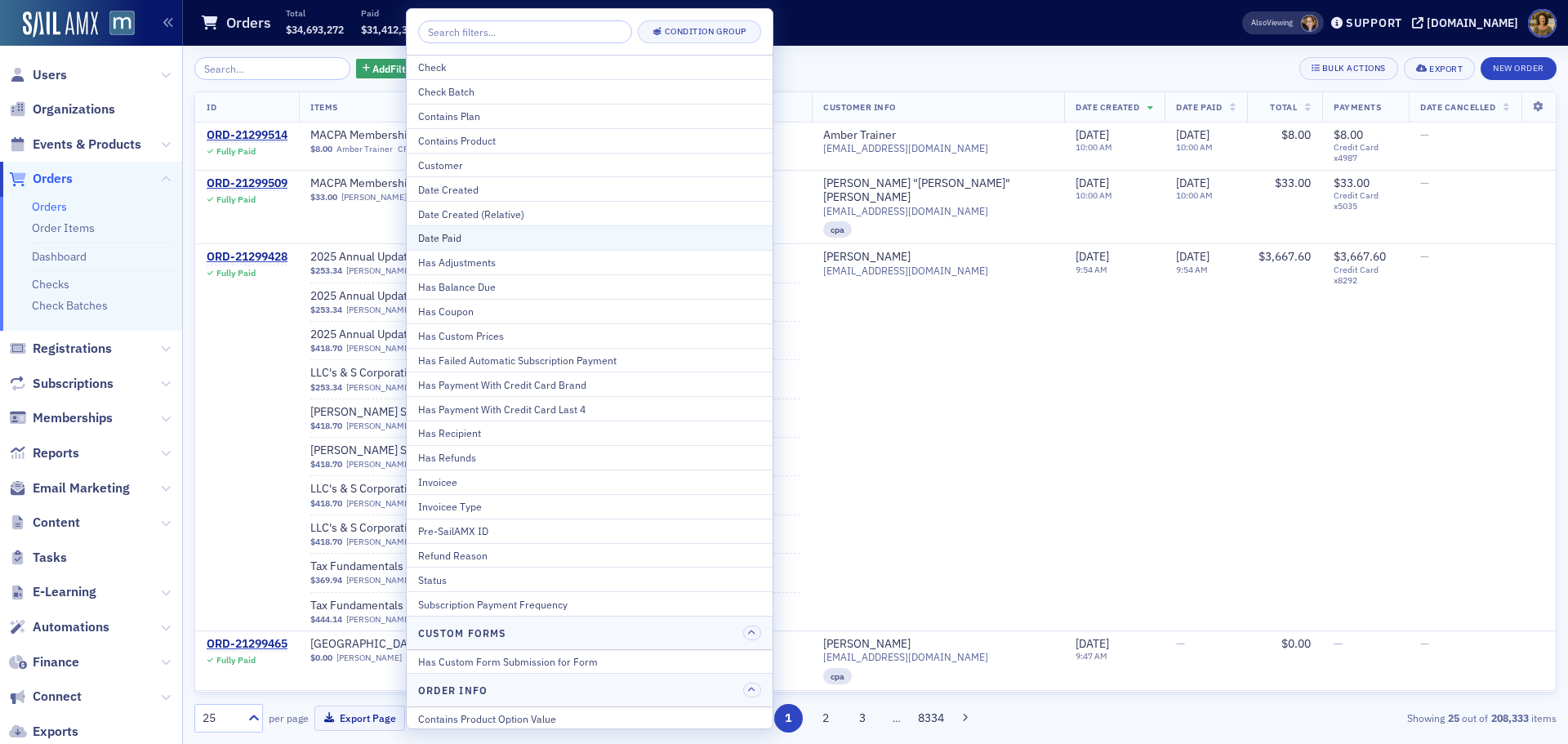
click at [460, 232] on div "Date Paid" at bounding box center [590, 237] width 343 height 14
select select "8"
select select "2025"
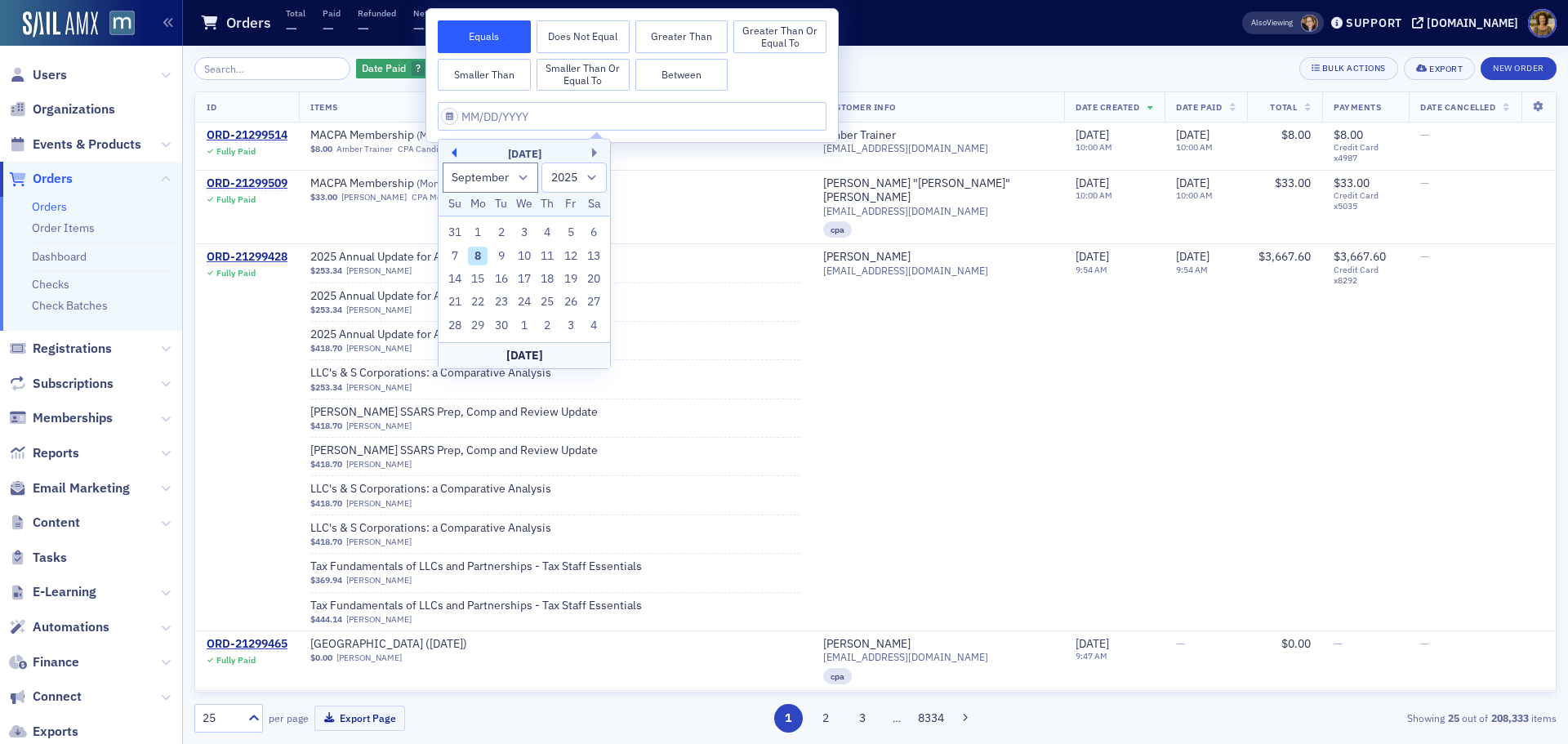
click at [449, 151] on button "Previous Month" at bounding box center [451, 152] width 10 height 10
select select "6"
click at [680, 76] on button "Between" at bounding box center [681, 75] width 93 height 32
select select "8"
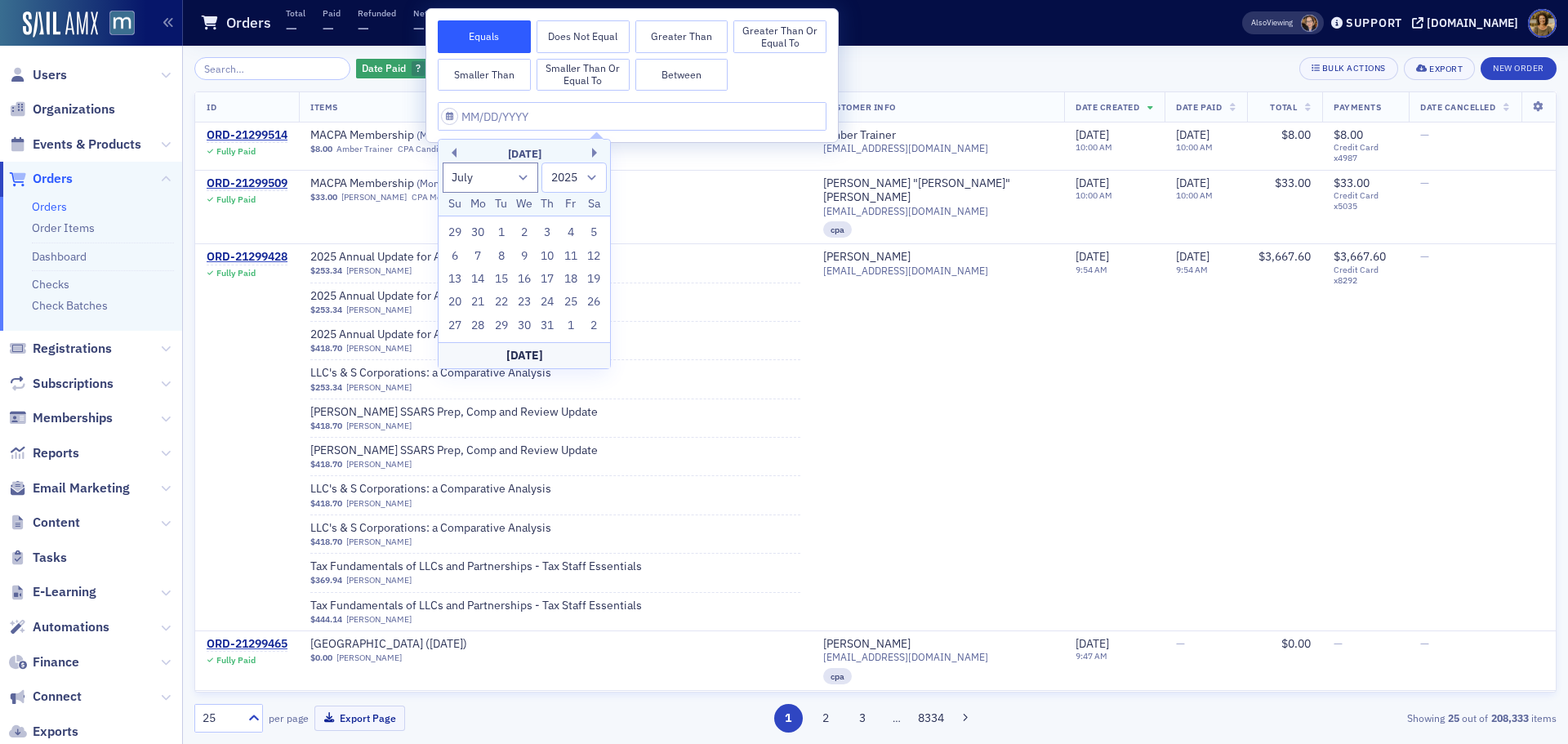
select select "2025"
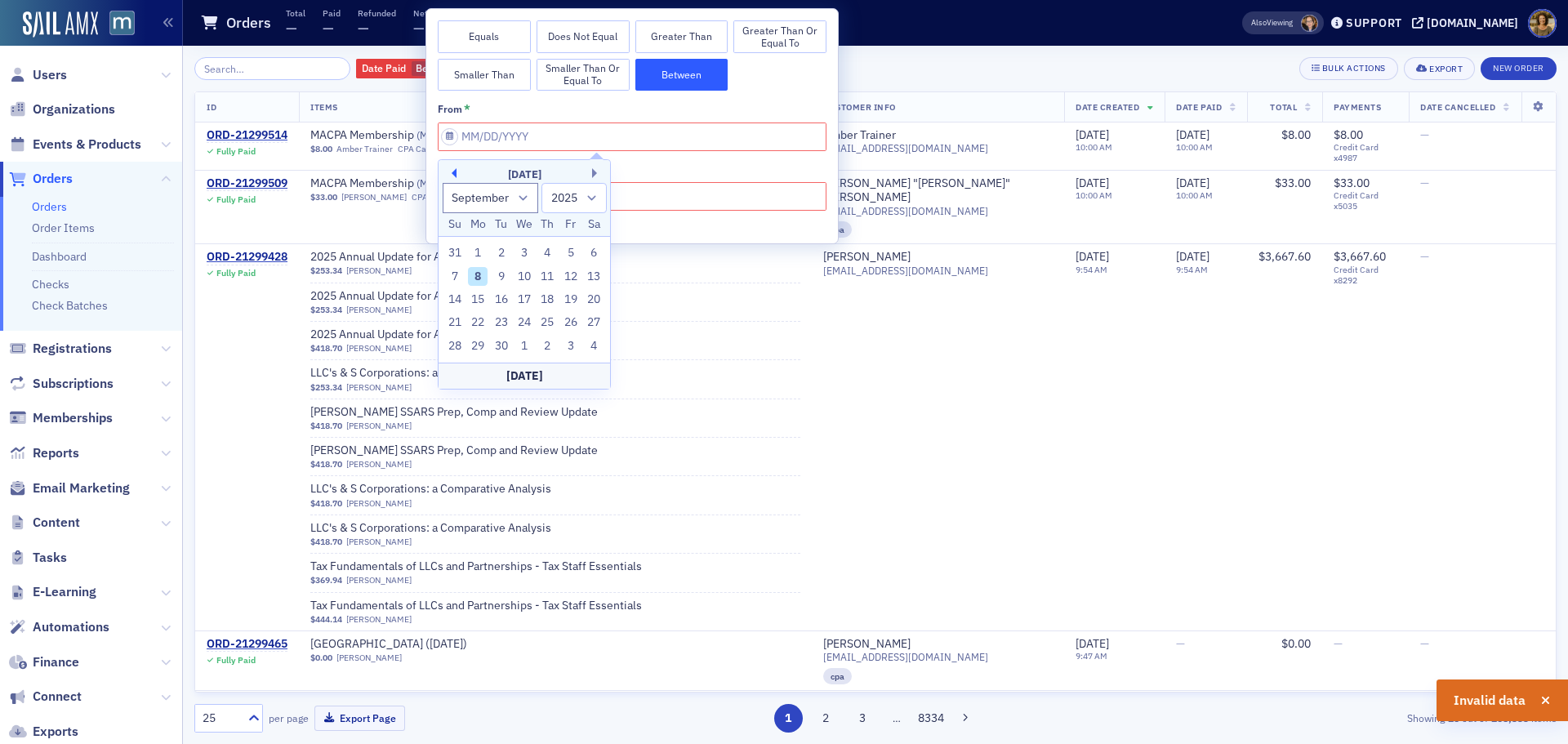
click at [454, 173] on button "Previous Month" at bounding box center [451, 172] width 10 height 10
select select "6"
drag, startPoint x: 503, startPoint y: 254, endPoint x: 575, endPoint y: 231, distance: 75.6
click at [504, 254] on div "1" at bounding box center [502, 253] width 20 height 20
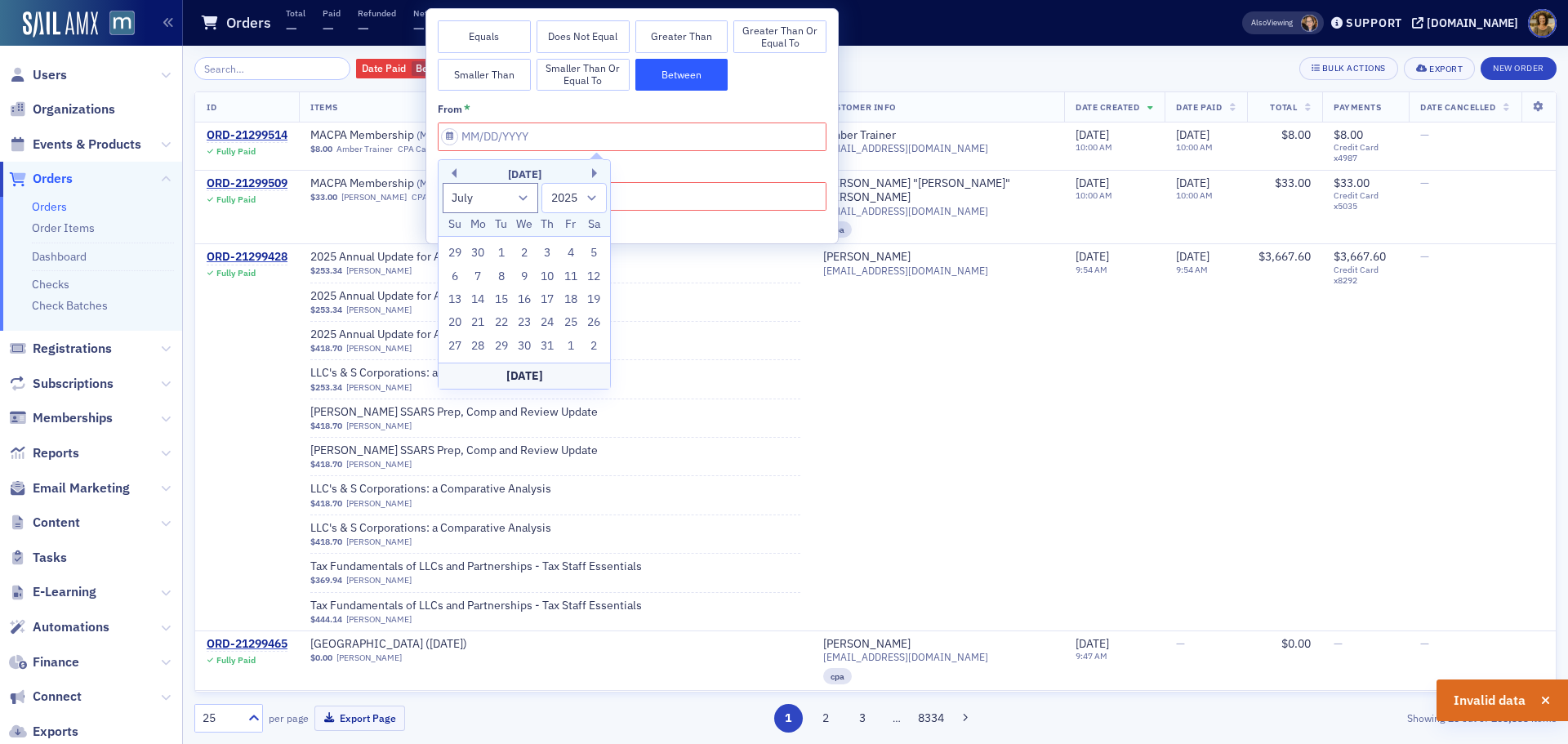
type input "07/01/2025"
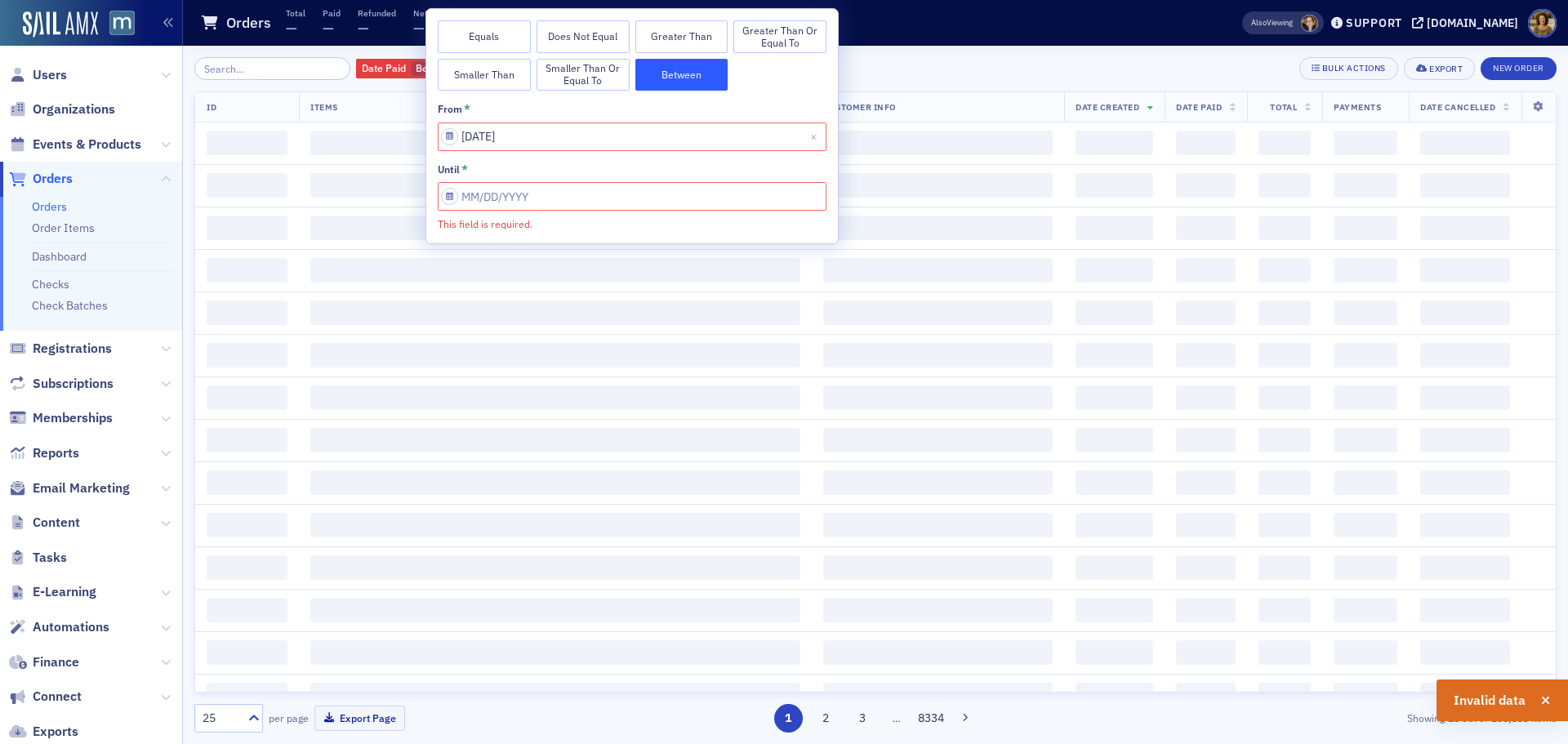
click at [659, 200] on input "This field is required." at bounding box center [632, 197] width 389 height 29
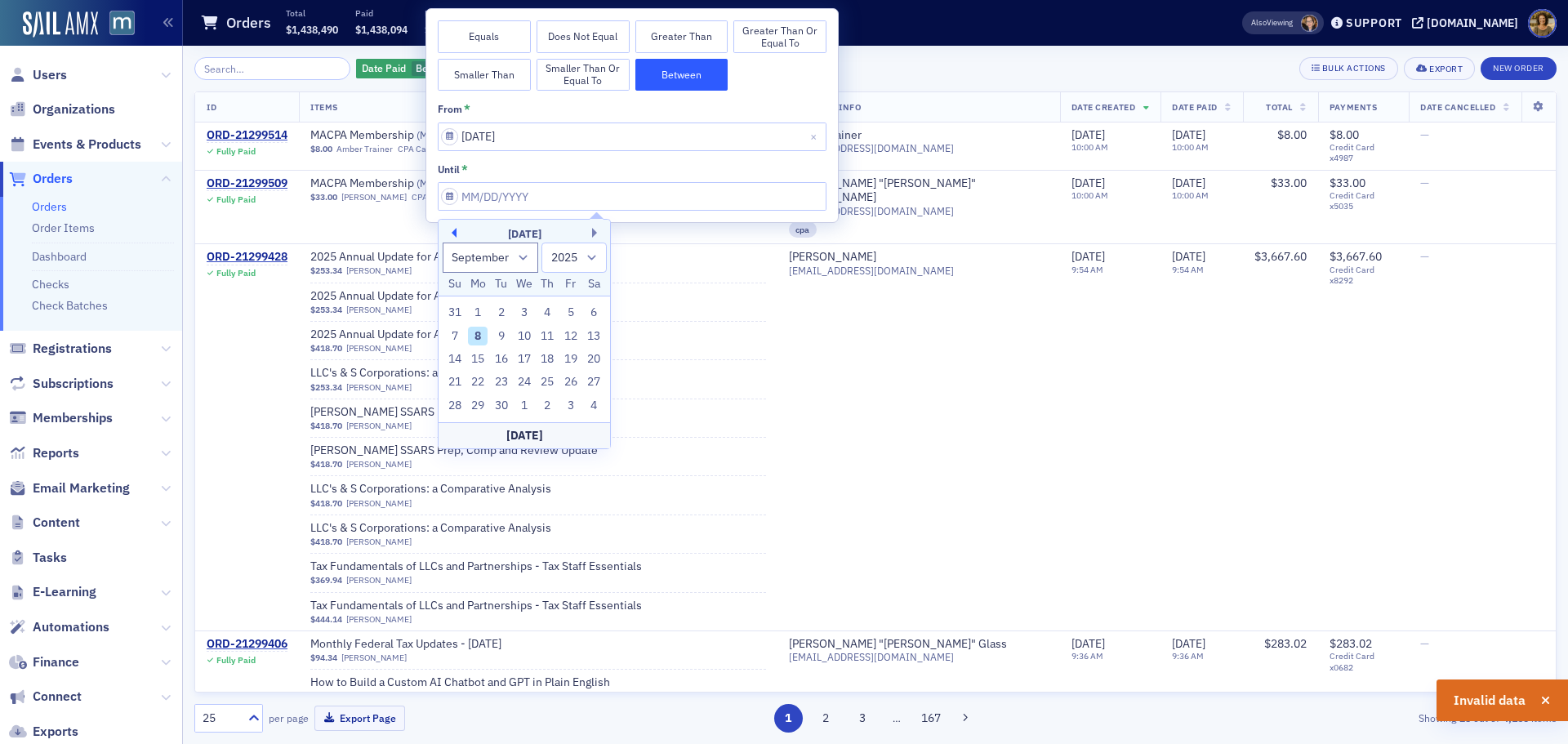
click at [455, 228] on button "Previous Month" at bounding box center [451, 233] width 10 height 10
select select "6"
click at [540, 400] on div "31" at bounding box center [549, 406] width 20 height 20
type input "07/31/2025"
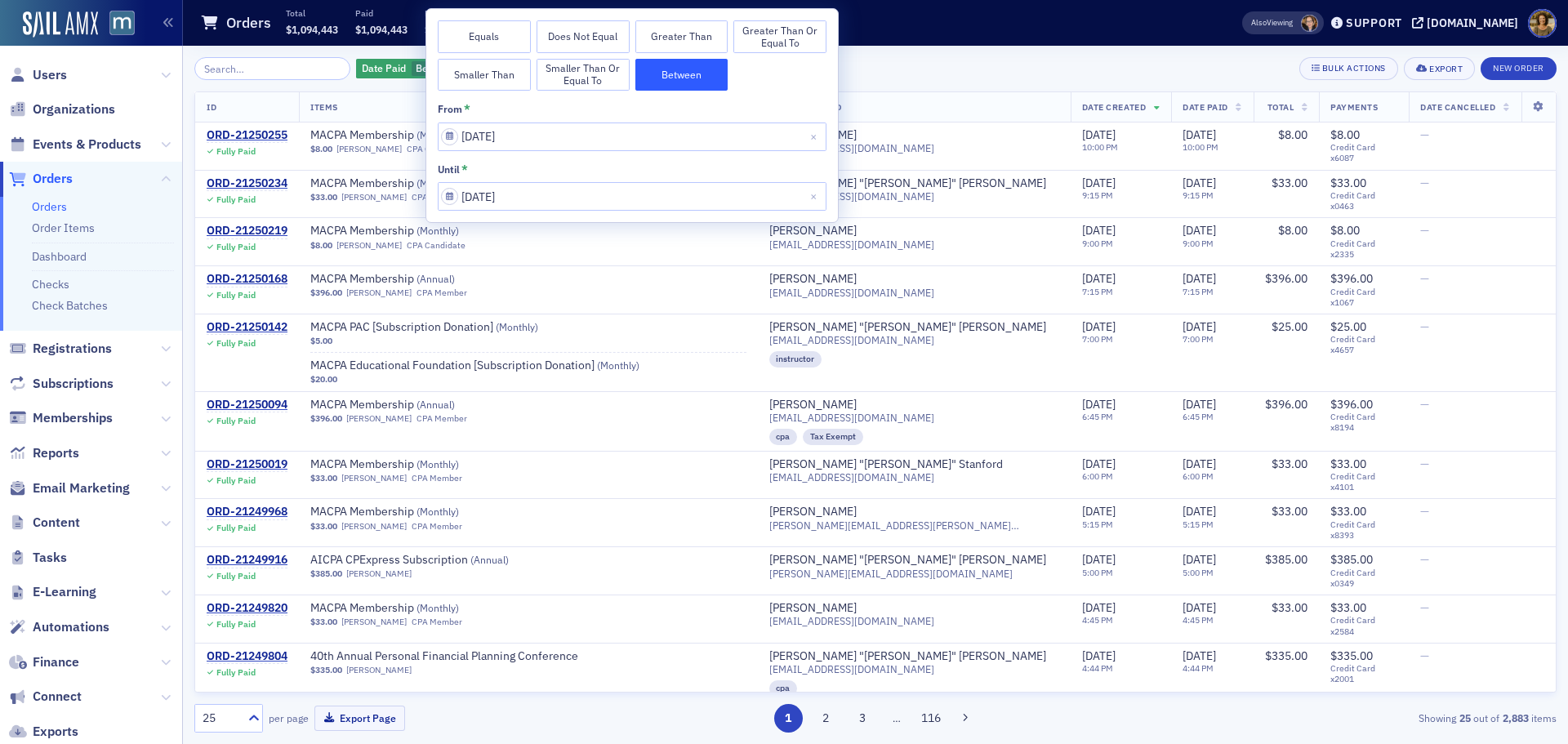
click at [924, 23] on div "Orders Total $1,094,443 Paid $1,094,443 Refunded $25,202 Net $1,069,241 Outstan…" at bounding box center [696, 23] width 991 height 43
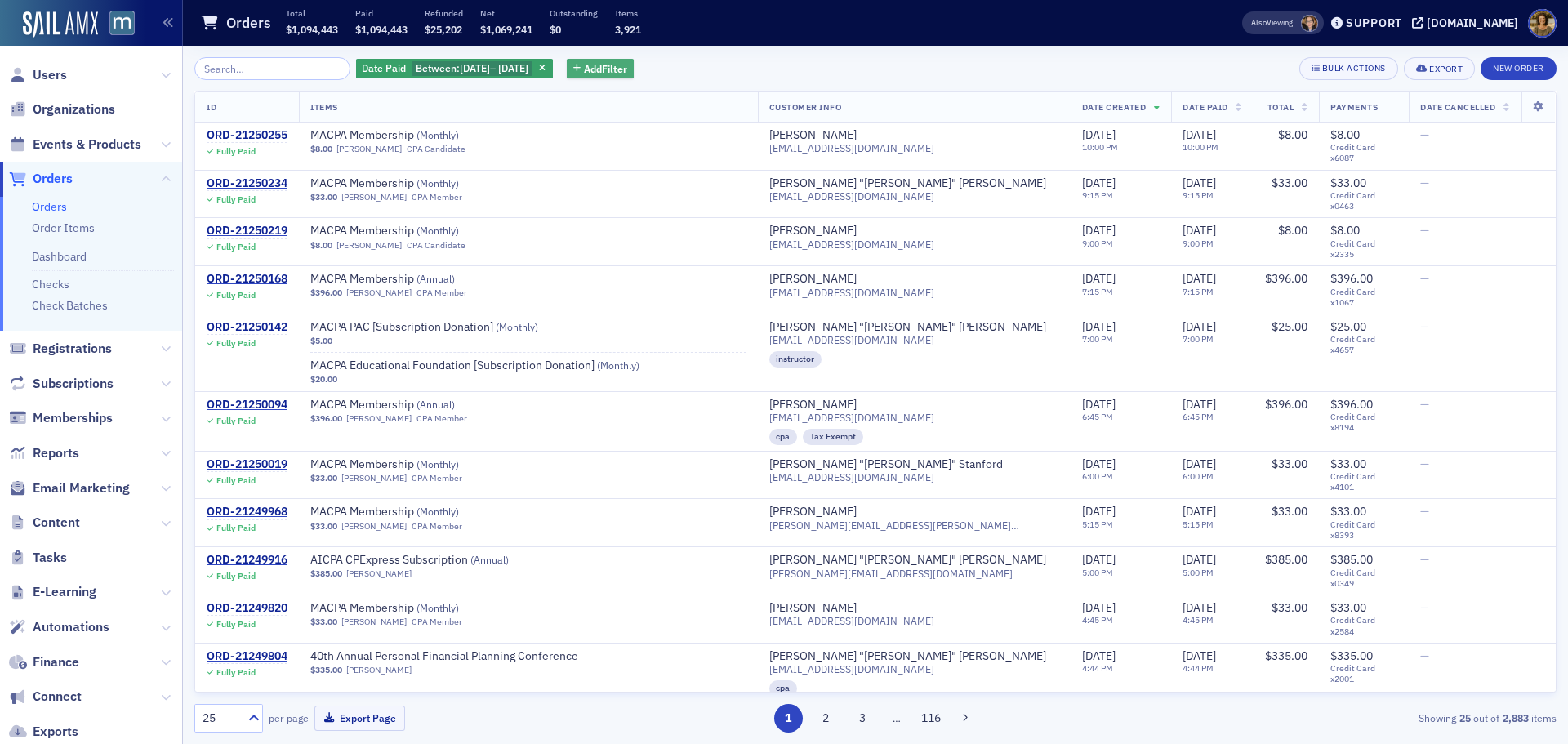
click at [615, 65] on span "Add Filter" at bounding box center [605, 69] width 43 height 14
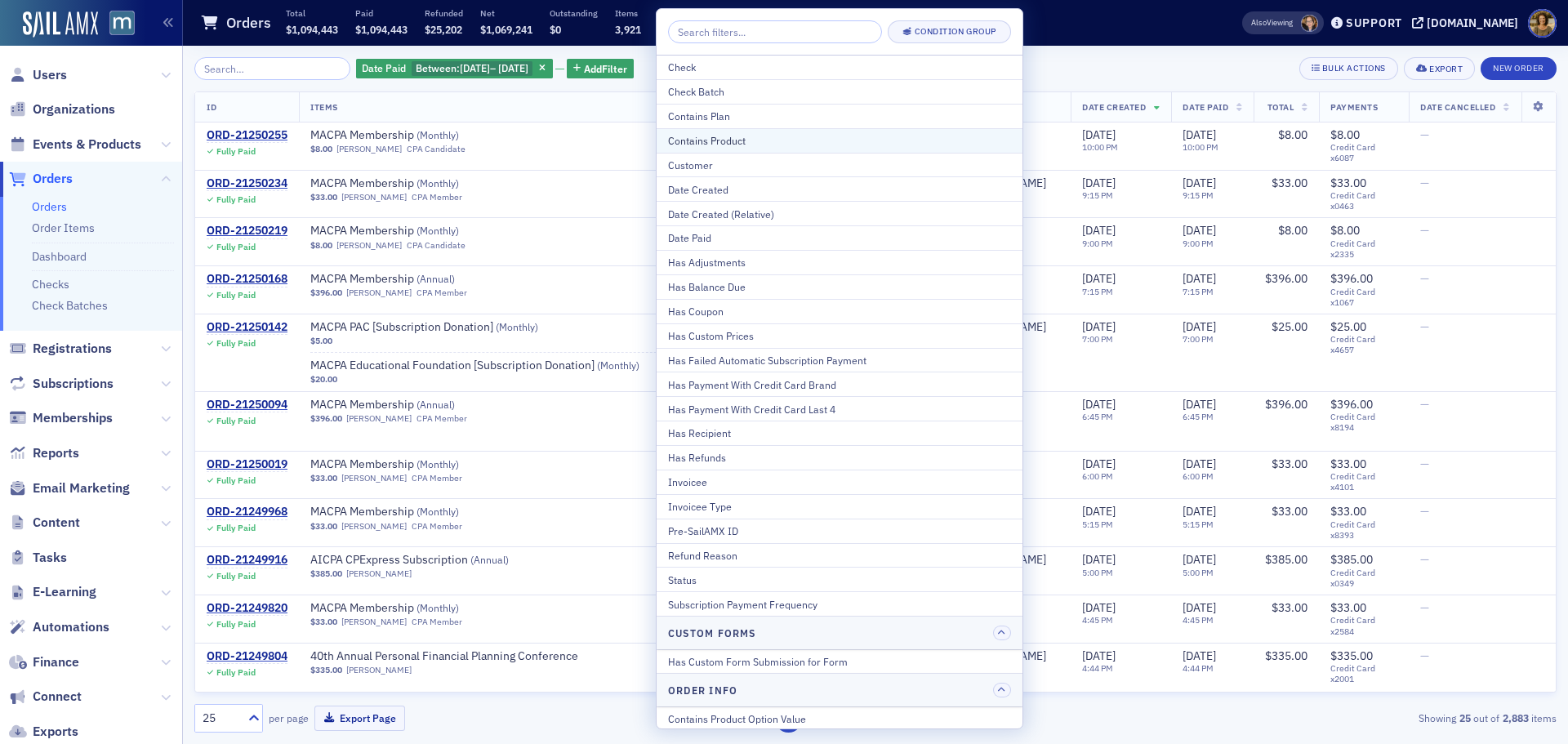
click at [674, 136] on div "Contains Product" at bounding box center [840, 141] width 343 height 14
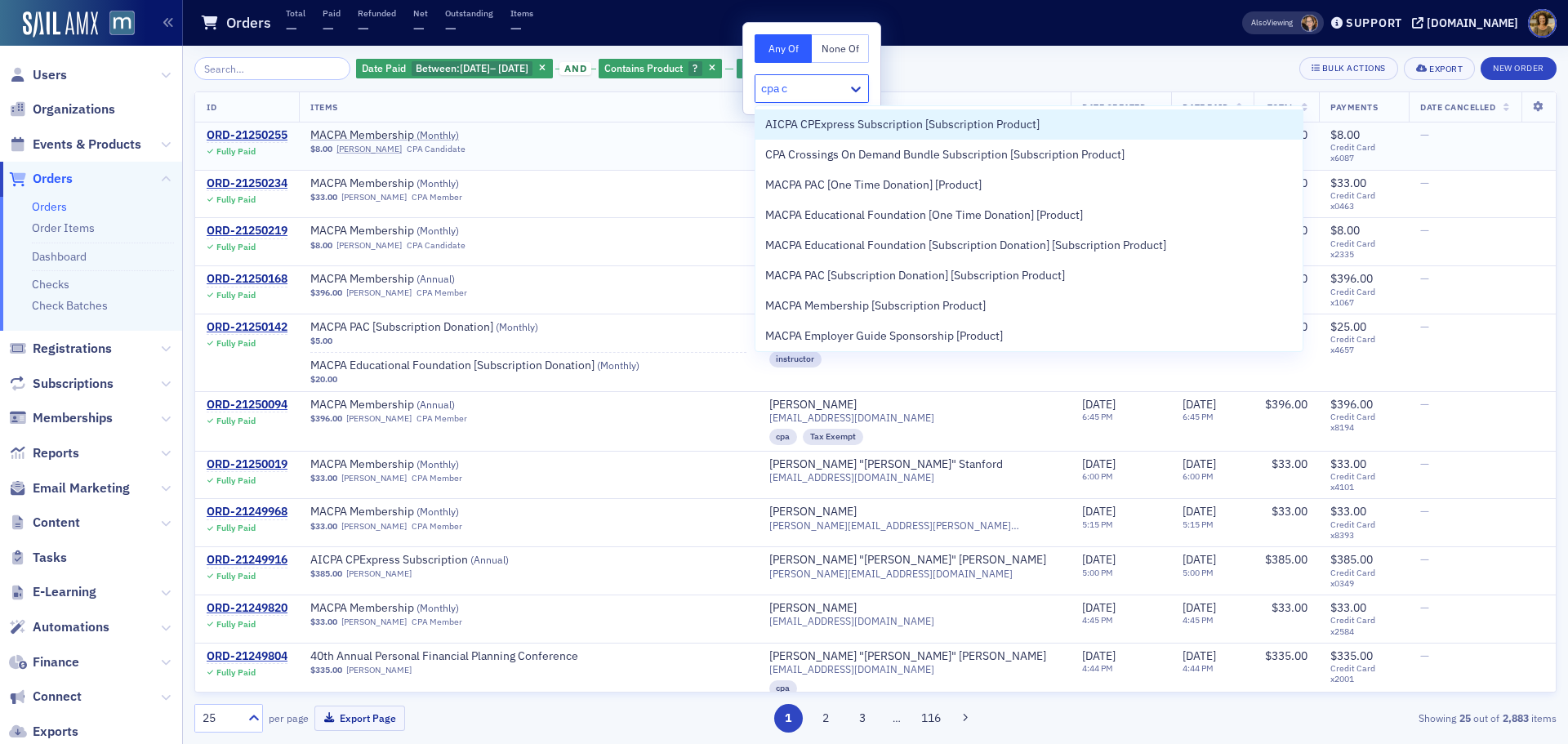
type input "cpa cr"
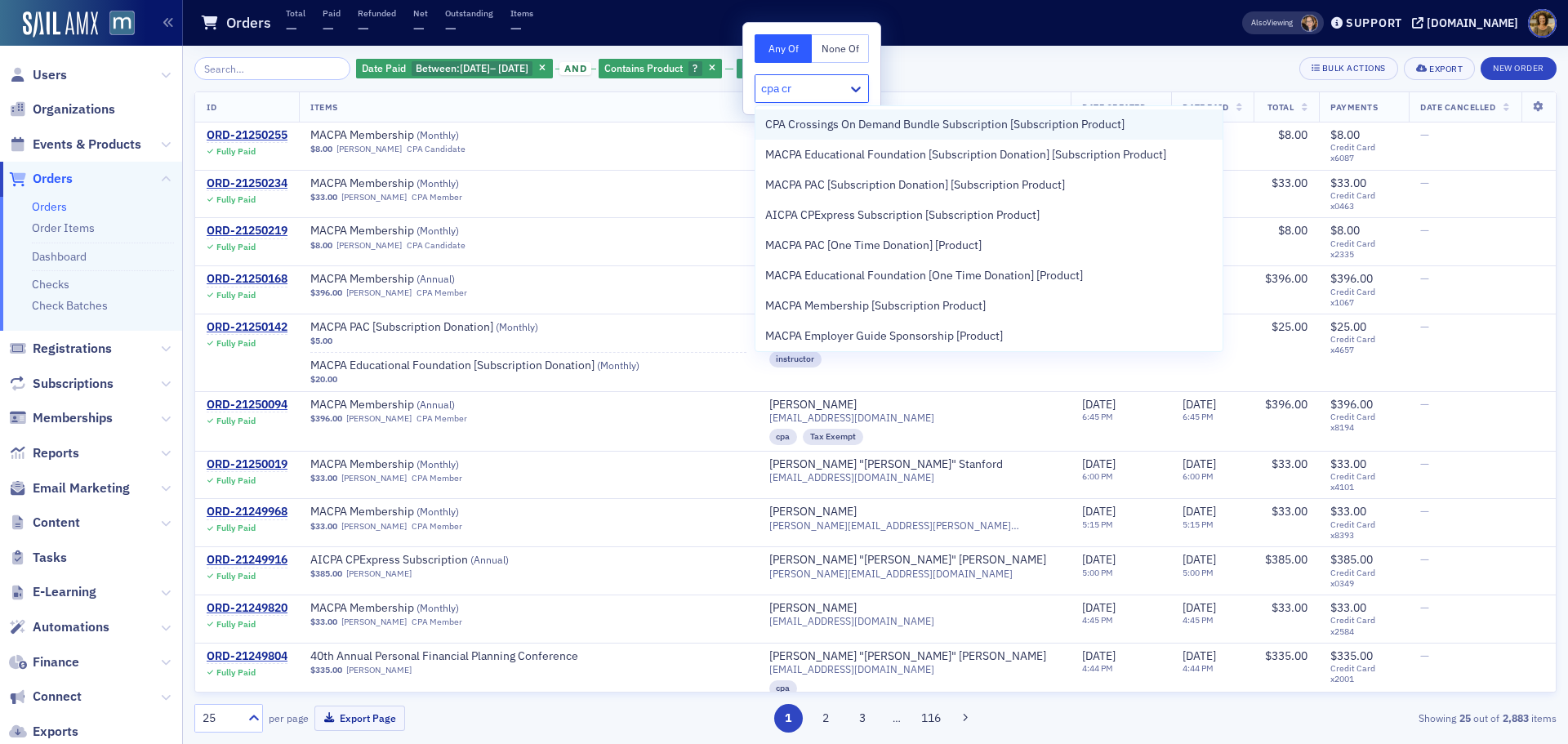
click at [808, 120] on span "CPA Crossings On Demand Bundle Subscription [Subscription Product]" at bounding box center [945, 124] width 359 height 17
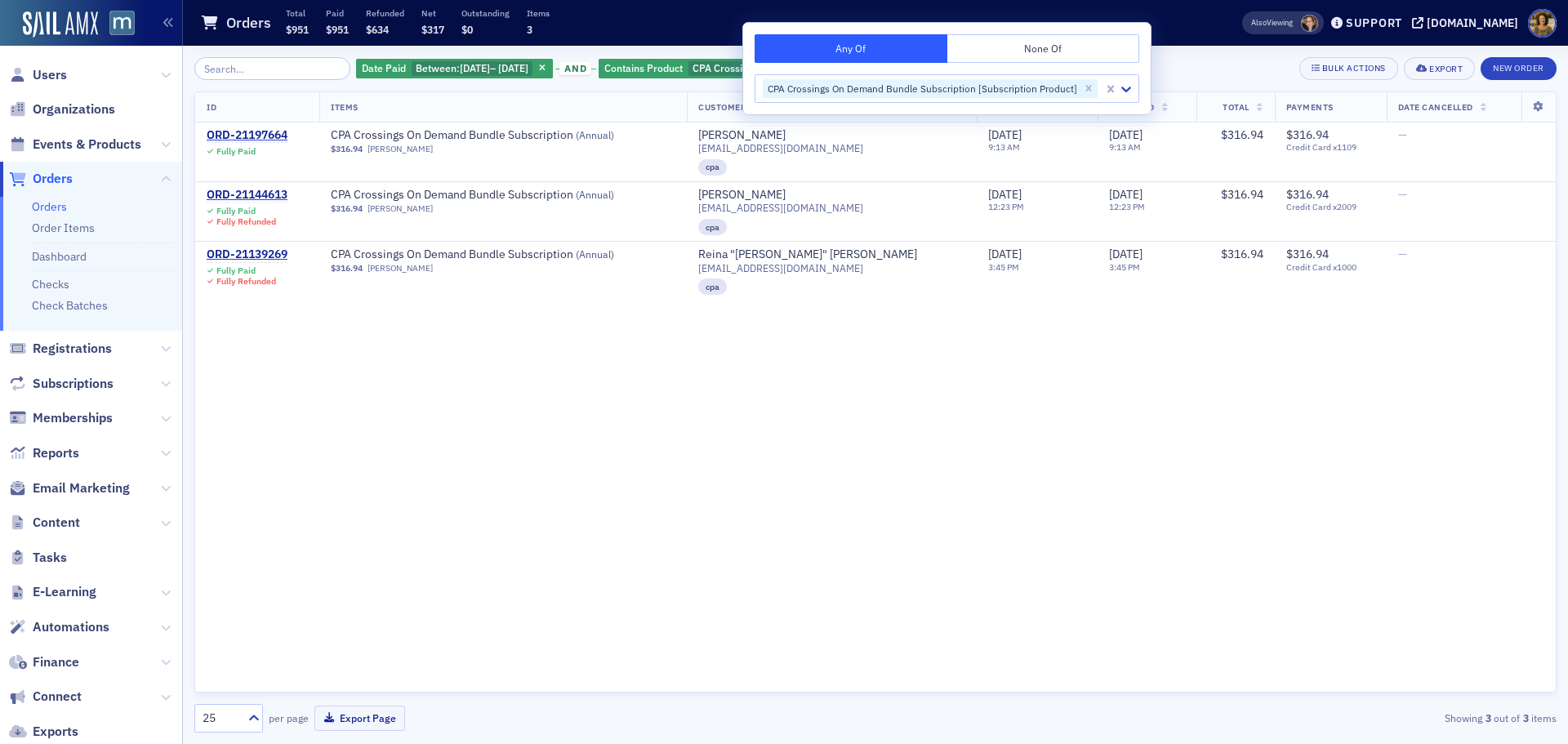
click at [1181, 21] on div "Orders Total $951 Paid $951 Refunded $634 Net $317 Outstanding $0 Items 3" at bounding box center [696, 23] width 991 height 43
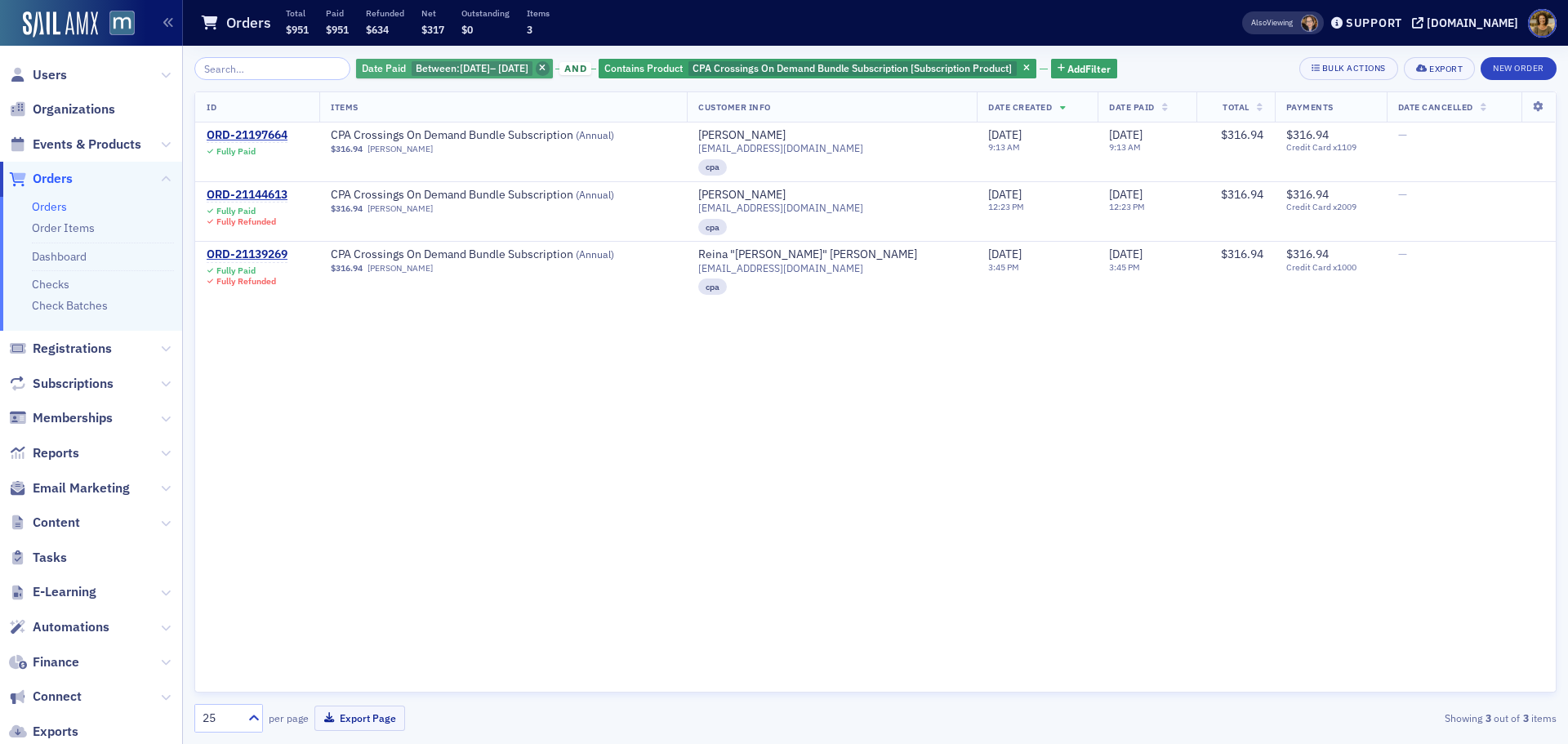
click at [546, 69] on icon "button" at bounding box center [541, 69] width 6 height 9
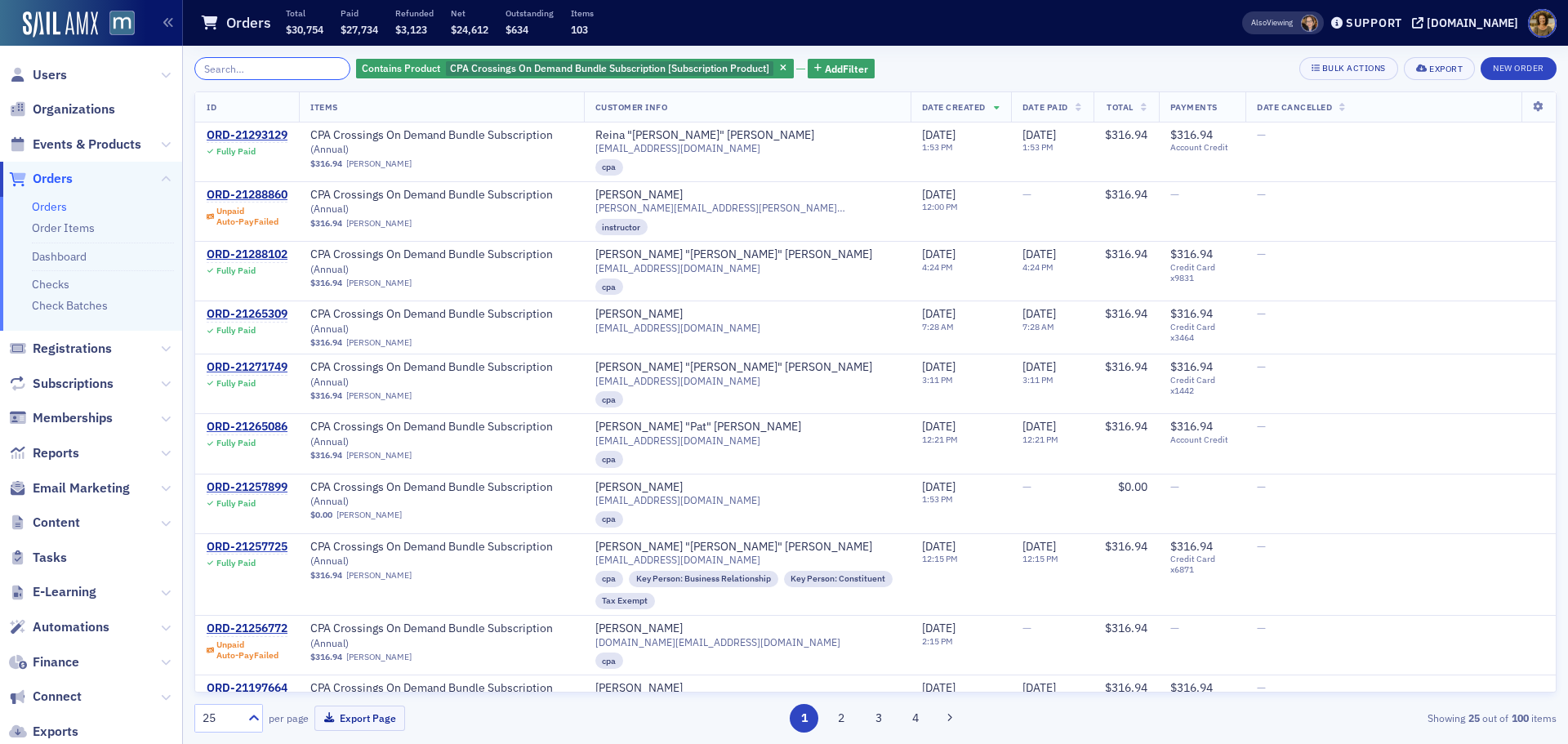
click at [268, 73] on input "search" at bounding box center [272, 68] width 156 height 23
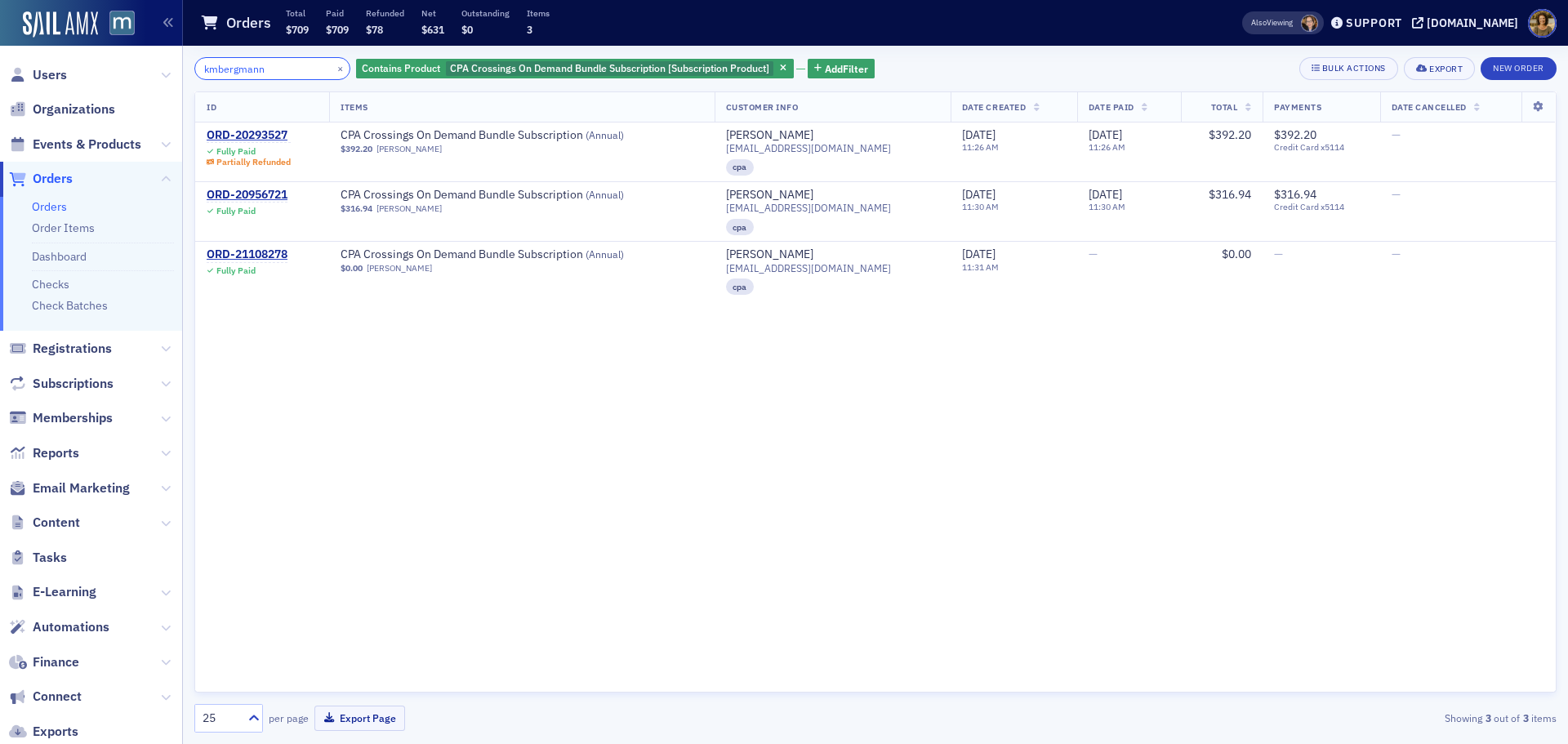
type input "kmbergmann"
click at [333, 69] on button "×" at bounding box center [340, 68] width 14 height 14
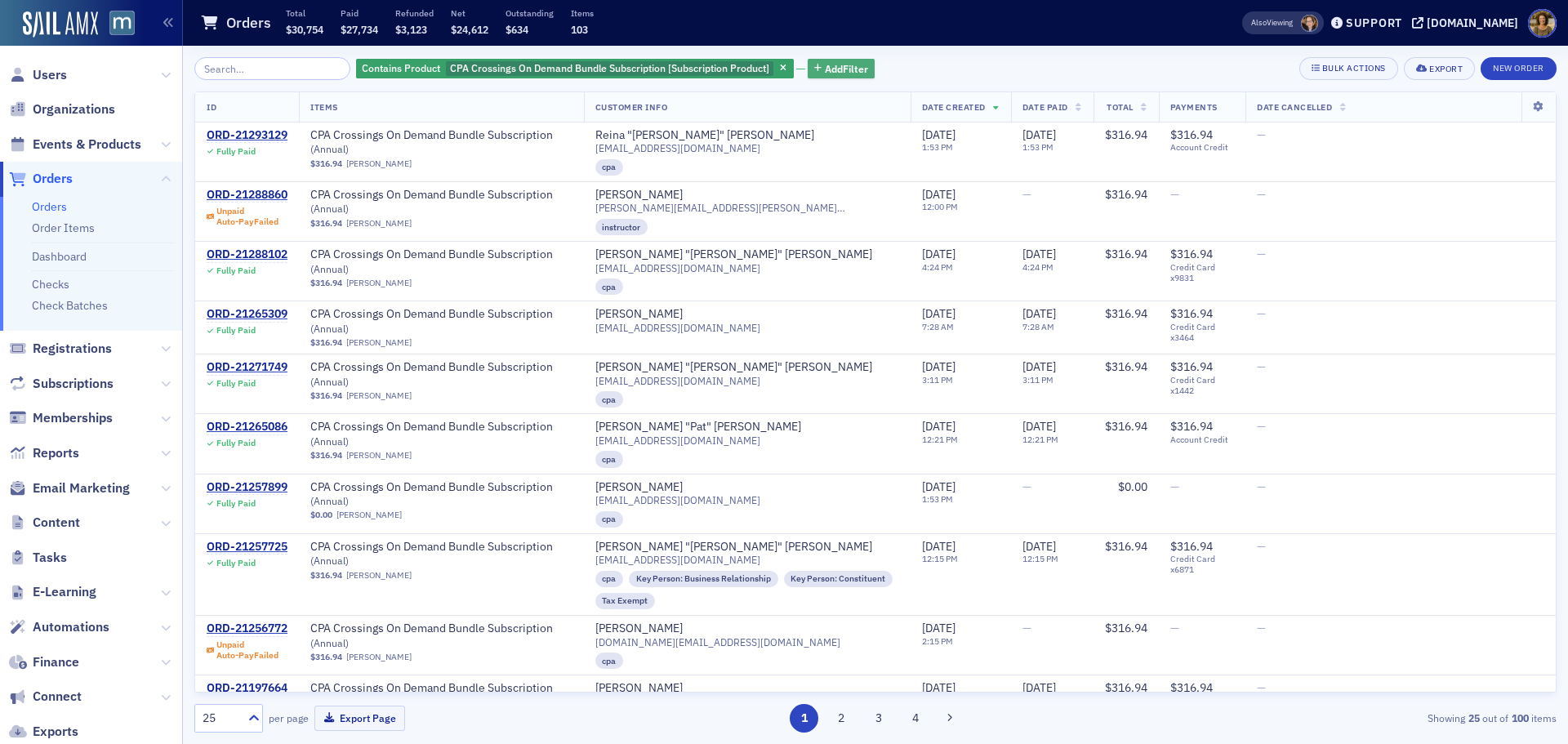
click at [825, 71] on span "Add Filter" at bounding box center [846, 69] width 43 height 14
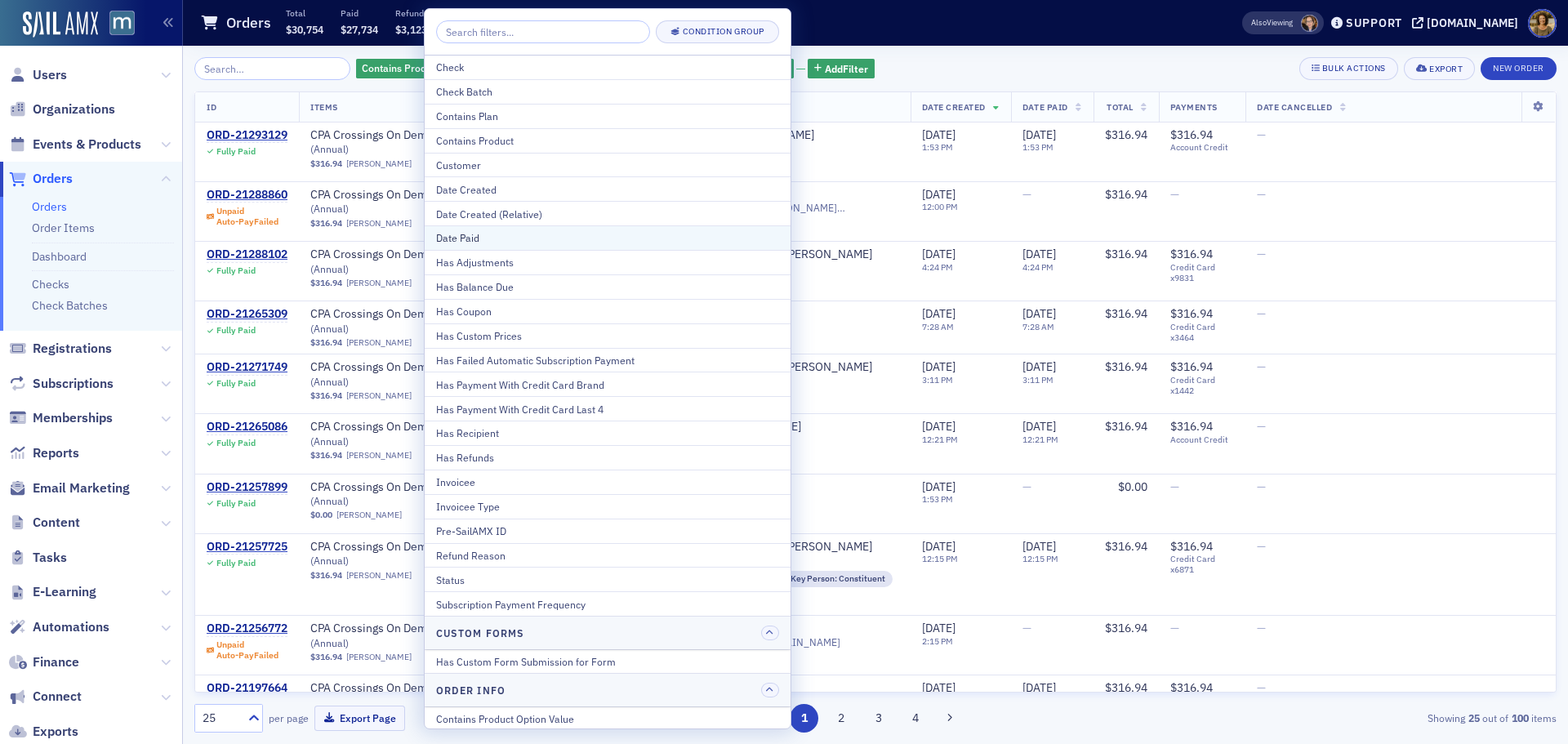
click at [502, 233] on div "Date Paid" at bounding box center [607, 237] width 343 height 14
select select "8"
select select "2025"
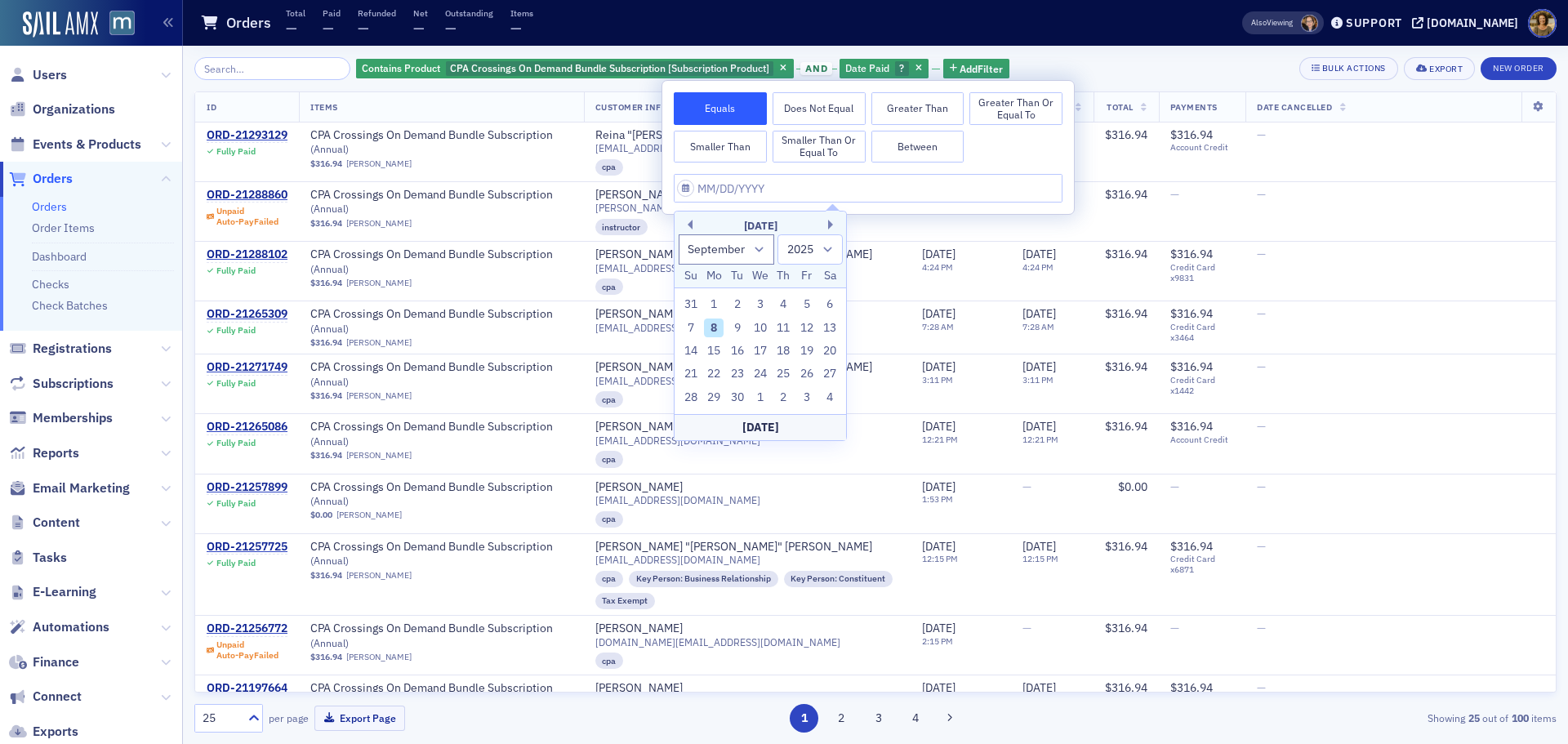
click at [936, 143] on button "Between" at bounding box center [918, 147] width 93 height 32
select select "8"
select select "2025"
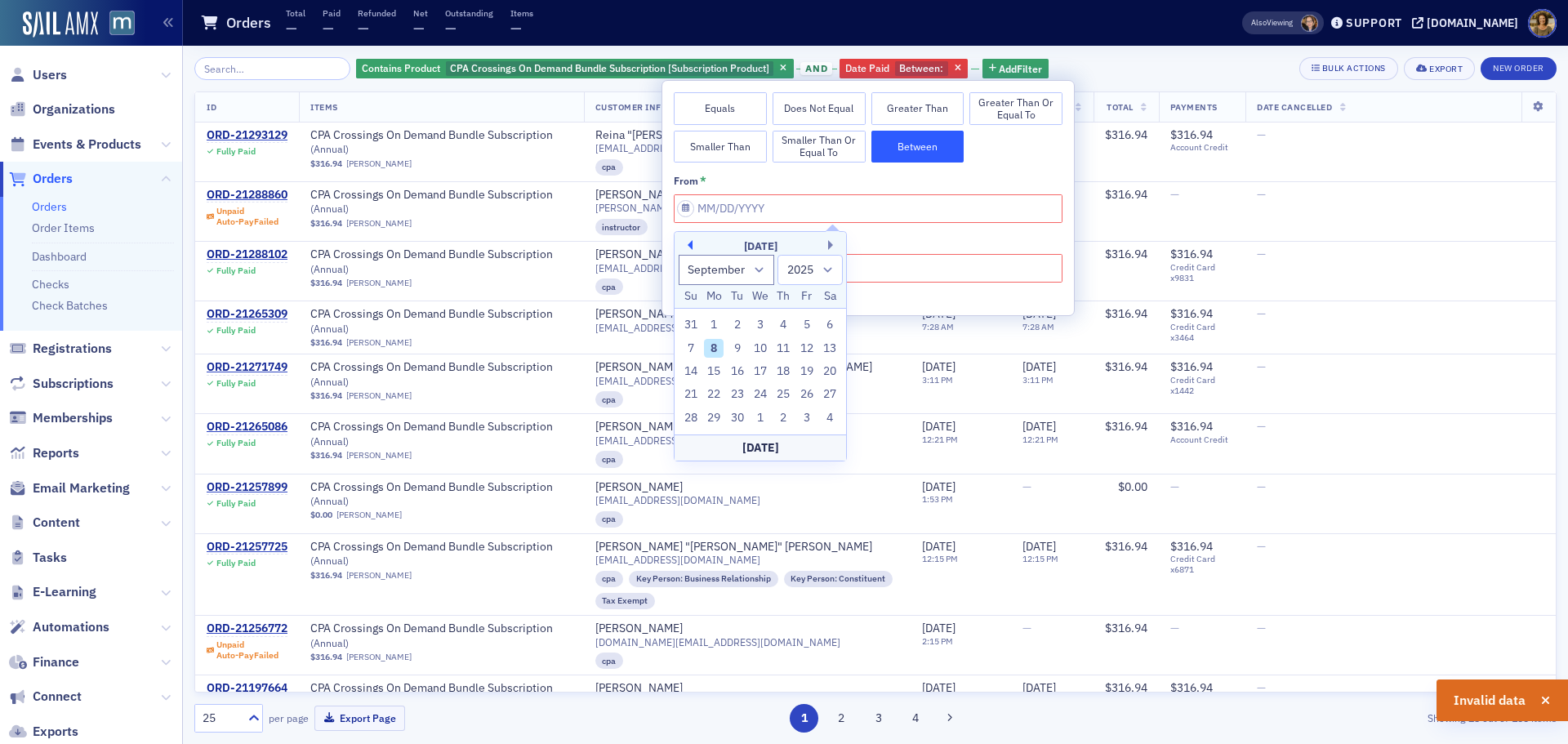
click at [686, 243] on button "Previous Month" at bounding box center [687, 244] width 10 height 10
select select "5"
click at [681, 327] on div "1" at bounding box center [691, 325] width 20 height 20
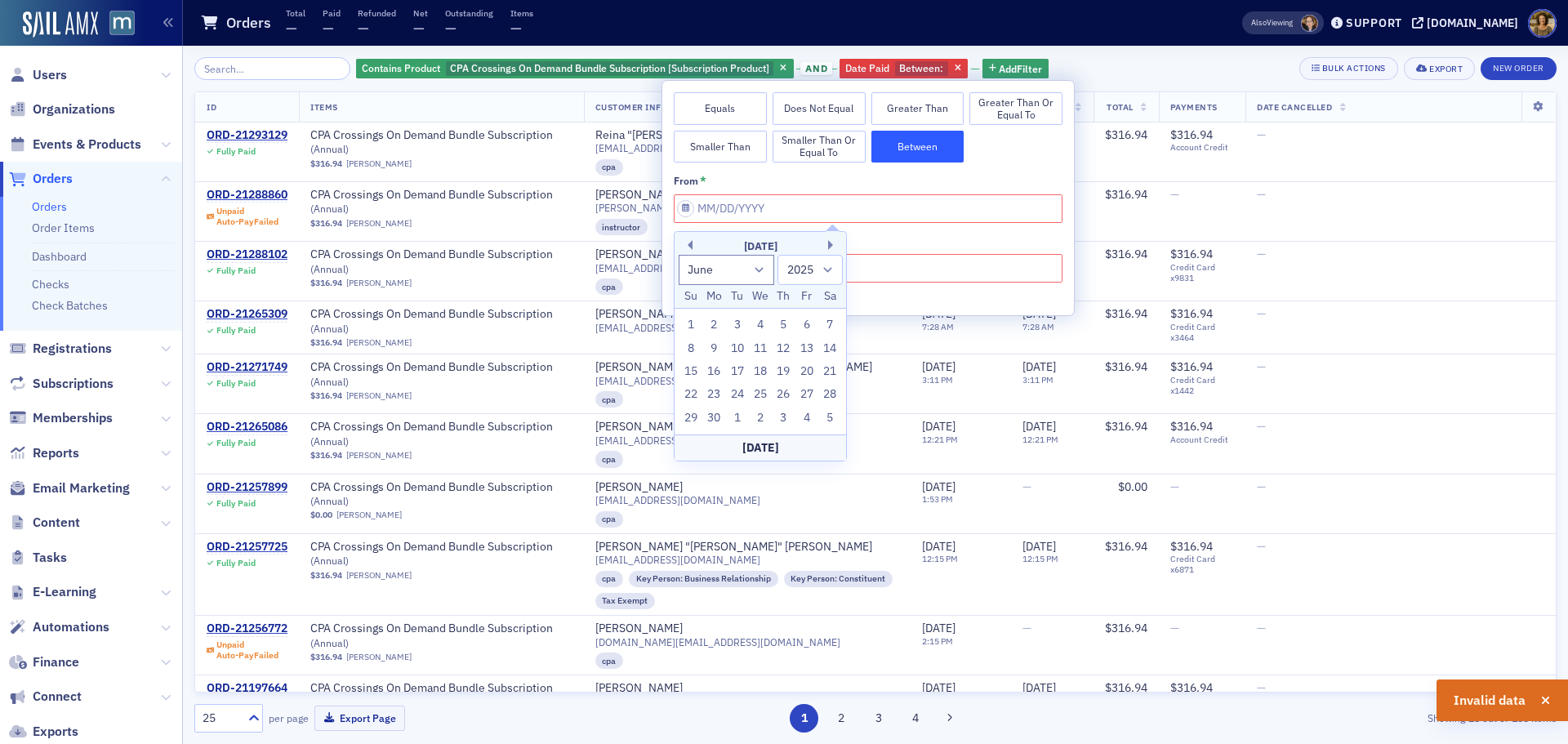
type input "06/01/2025"
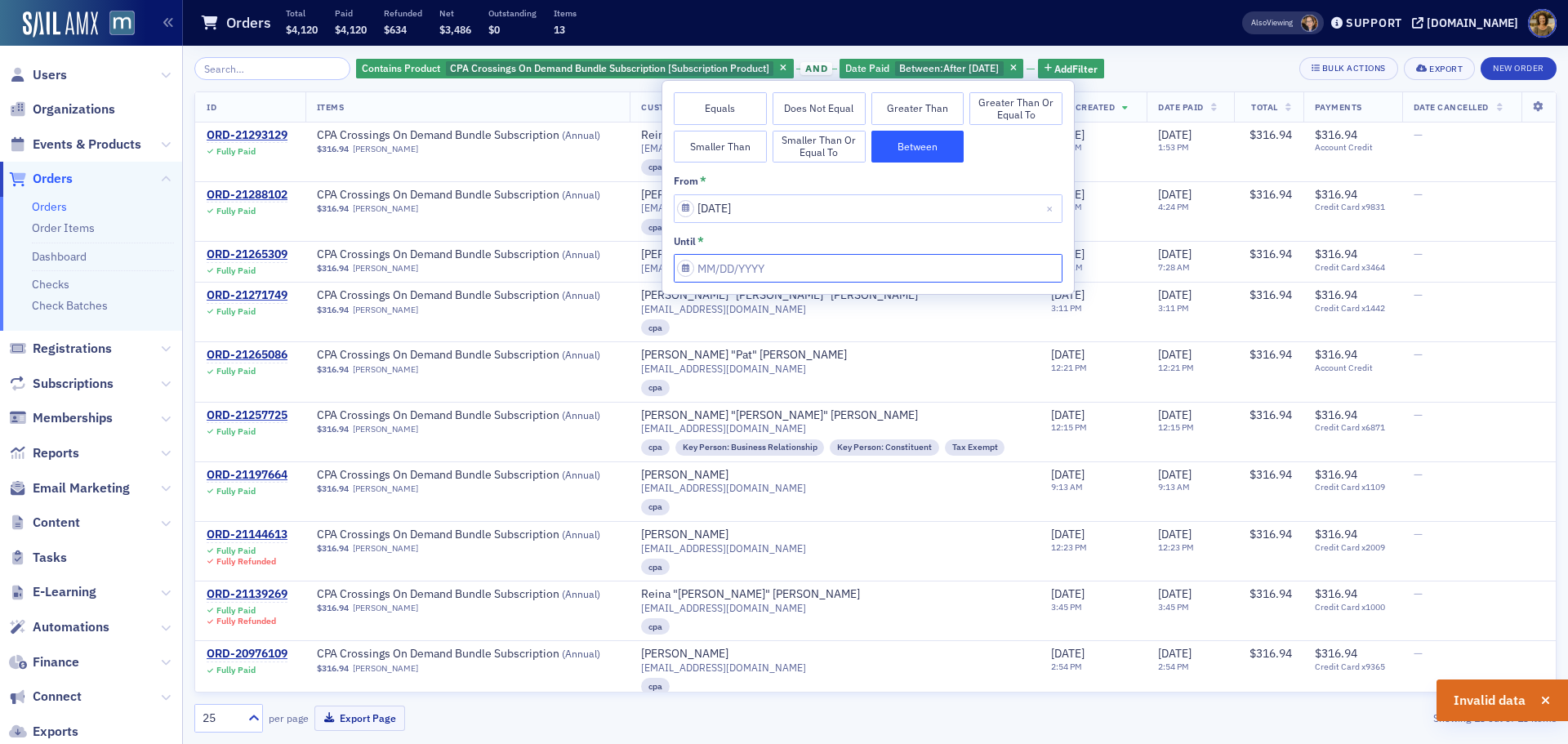
click at [769, 271] on input "from *" at bounding box center [868, 269] width 389 height 29
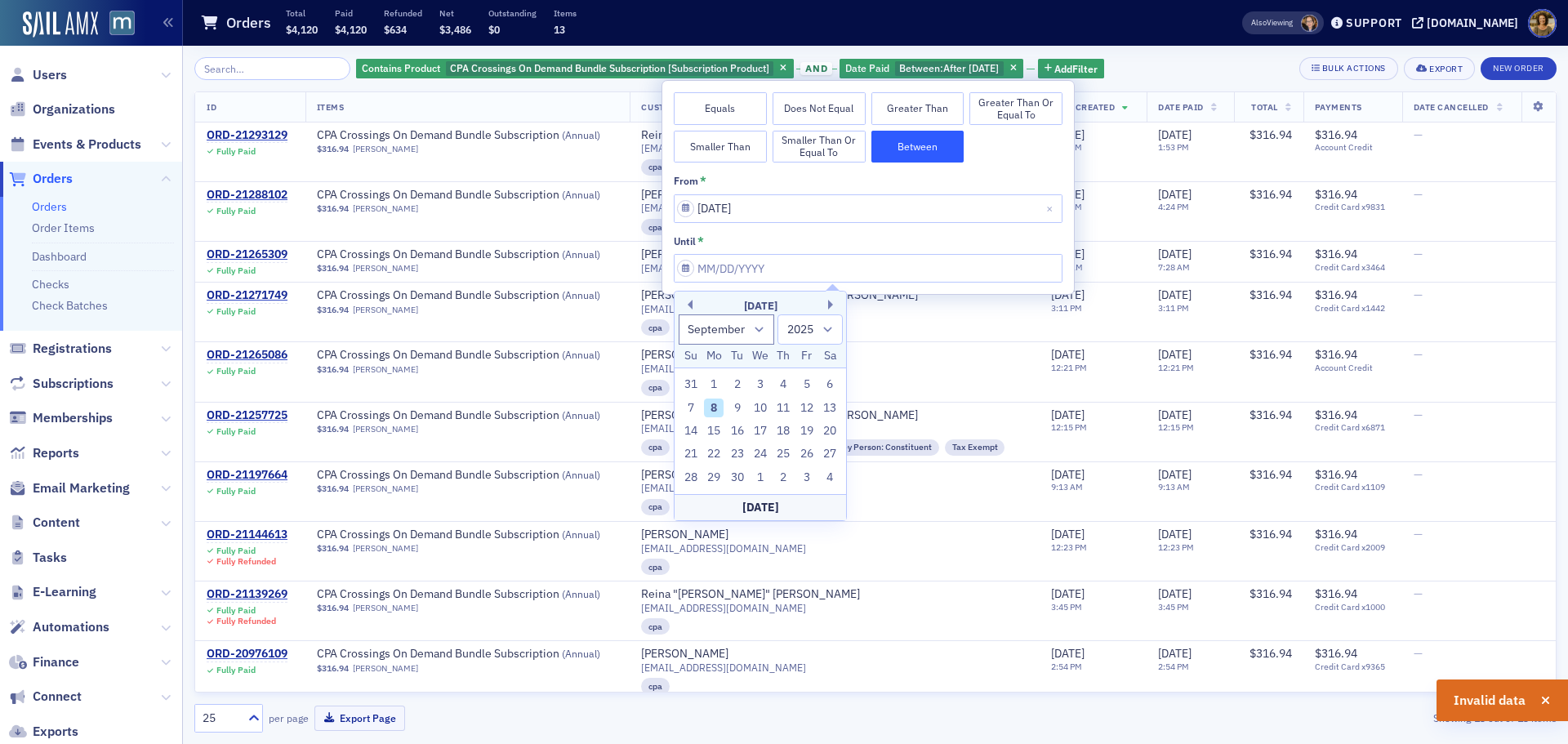
click at [694, 301] on div "[DATE]" at bounding box center [761, 306] width 171 height 16
click at [692, 301] on button "Previous Month" at bounding box center [687, 304] width 10 height 10
select select "6"
drag, startPoint x: 714, startPoint y: 374, endPoint x: 779, endPoint y: 335, distance: 75.8
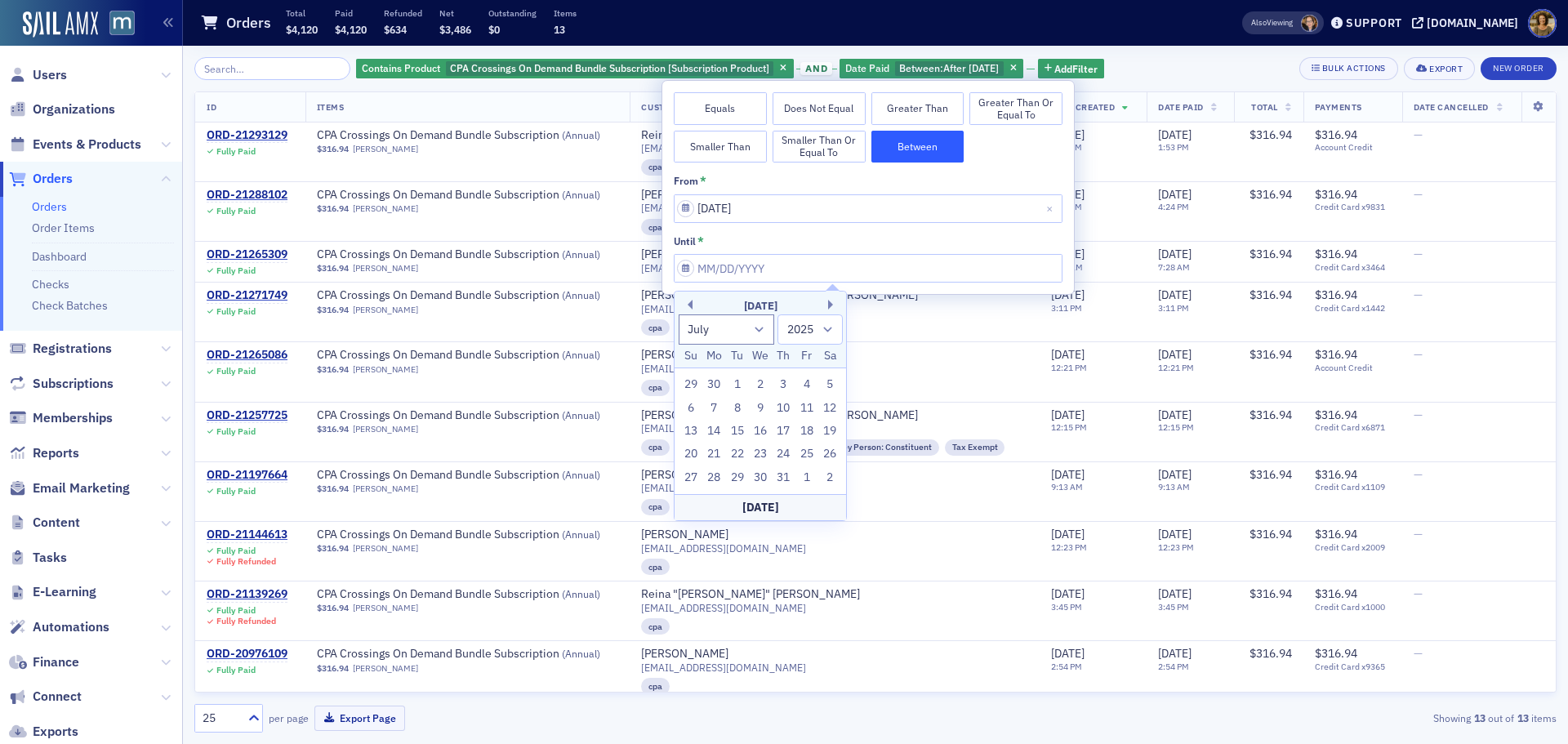
click at [715, 373] on div "29 30 1 2 3 4 5" at bounding box center [761, 384] width 162 height 23
click at [710, 385] on div "30" at bounding box center [714, 385] width 20 height 20
type input "06/30/2025"
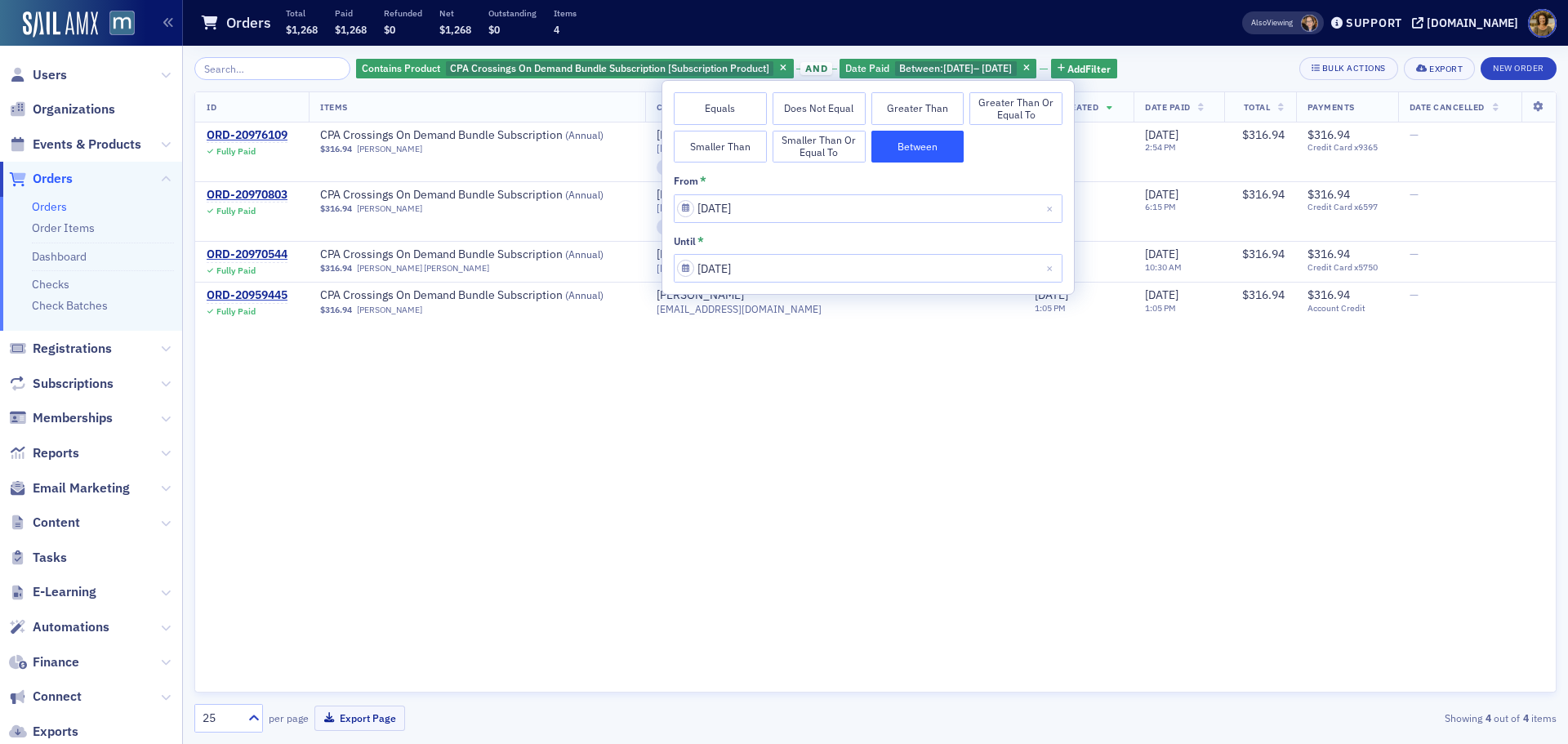
click at [1183, 28] on div "Orders Total $1,268 Paid $1,268 Refunded $0 Net $1,268 Outstanding $0 Items 4" at bounding box center [696, 23] width 991 height 43
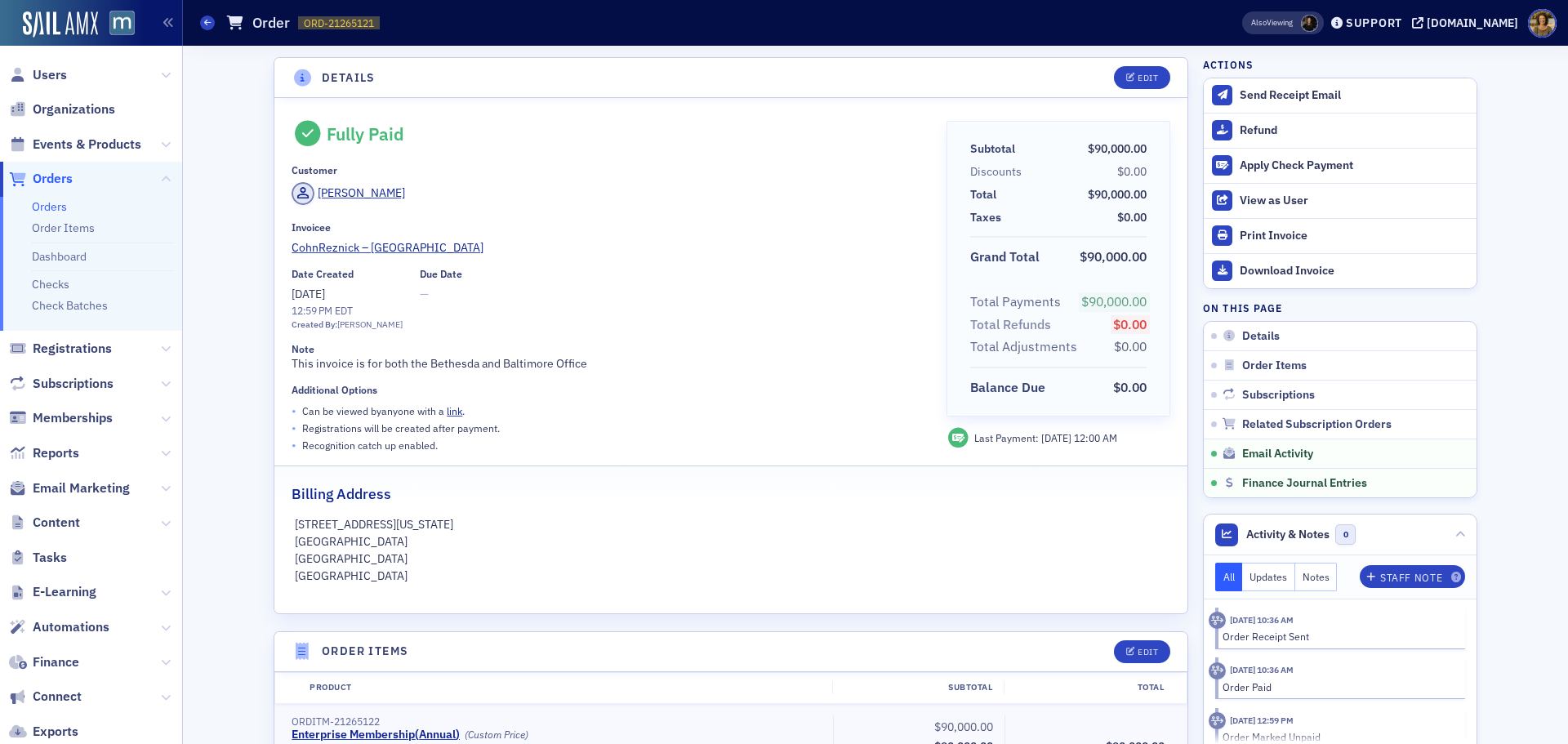
scroll to position [1484, 0]
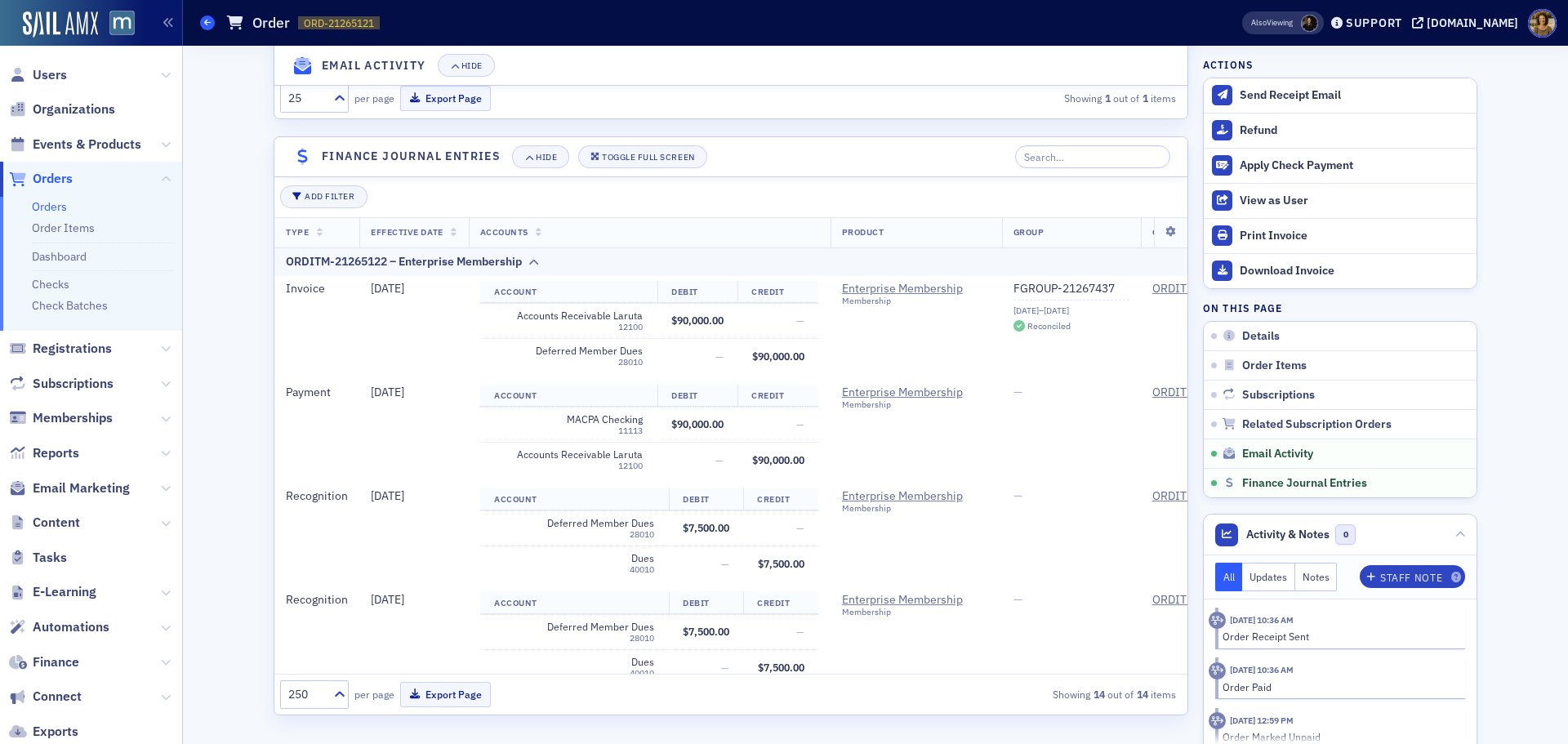
click at [200, 25] on span at bounding box center [208, 23] width 14 height 14
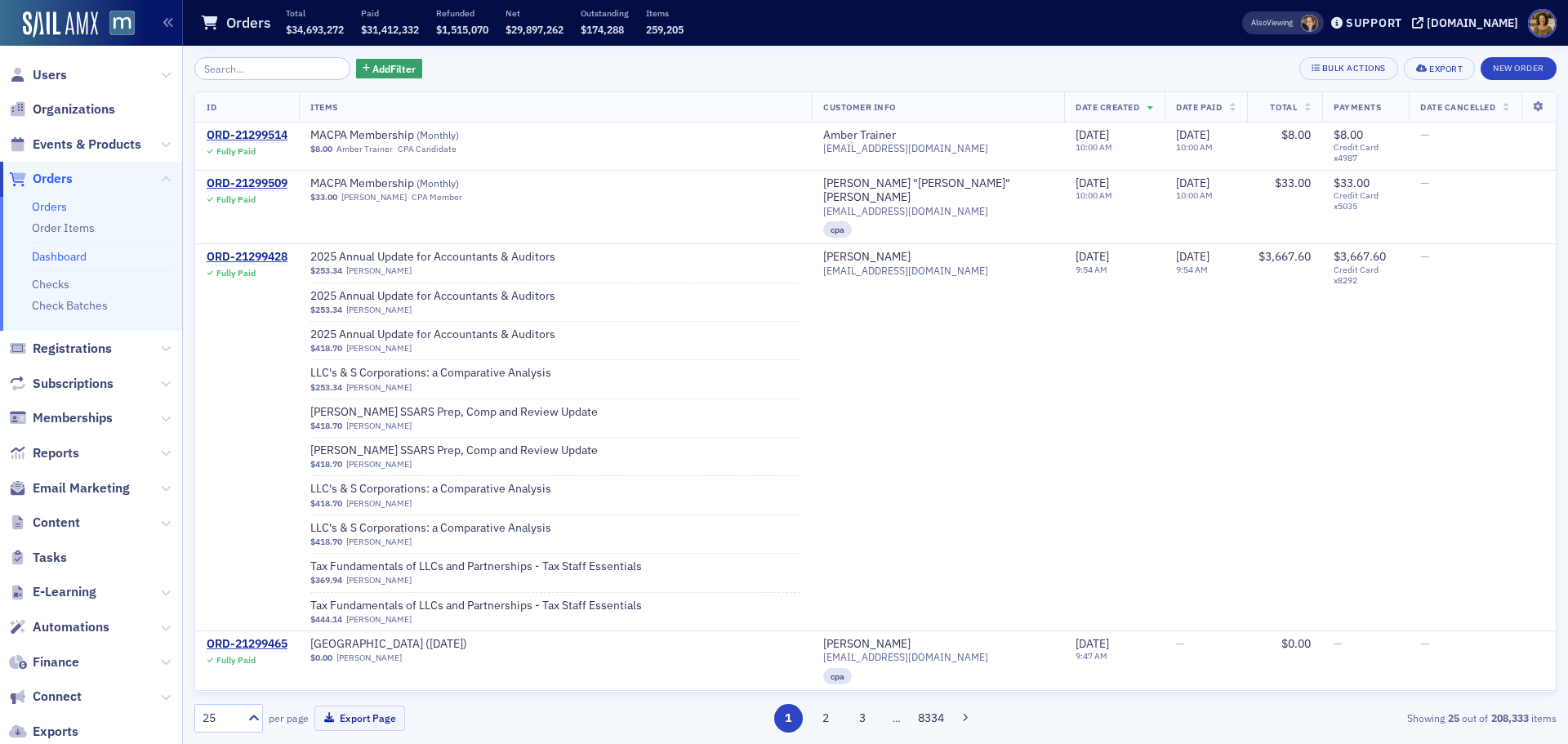
click at [77, 260] on link "Dashboard" at bounding box center [59, 256] width 55 height 14
